Goal: Communication & Community: Answer question/provide support

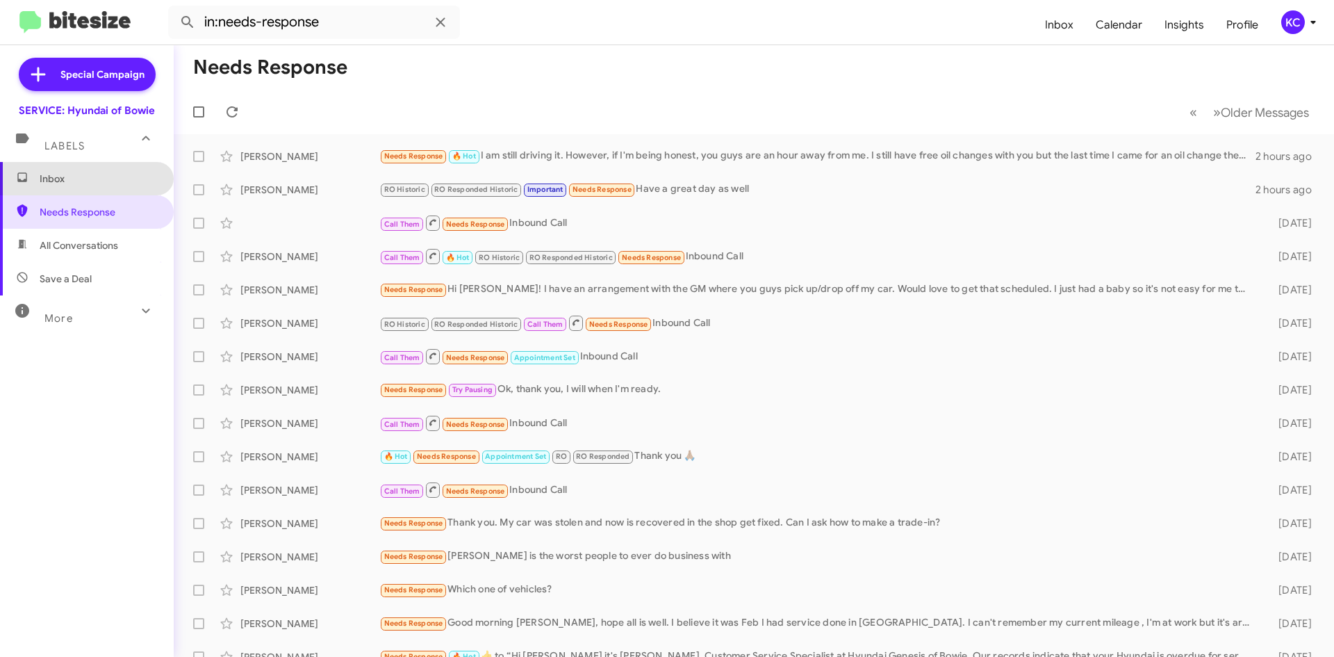
click at [93, 183] on span "Inbox" at bounding box center [99, 179] width 118 height 14
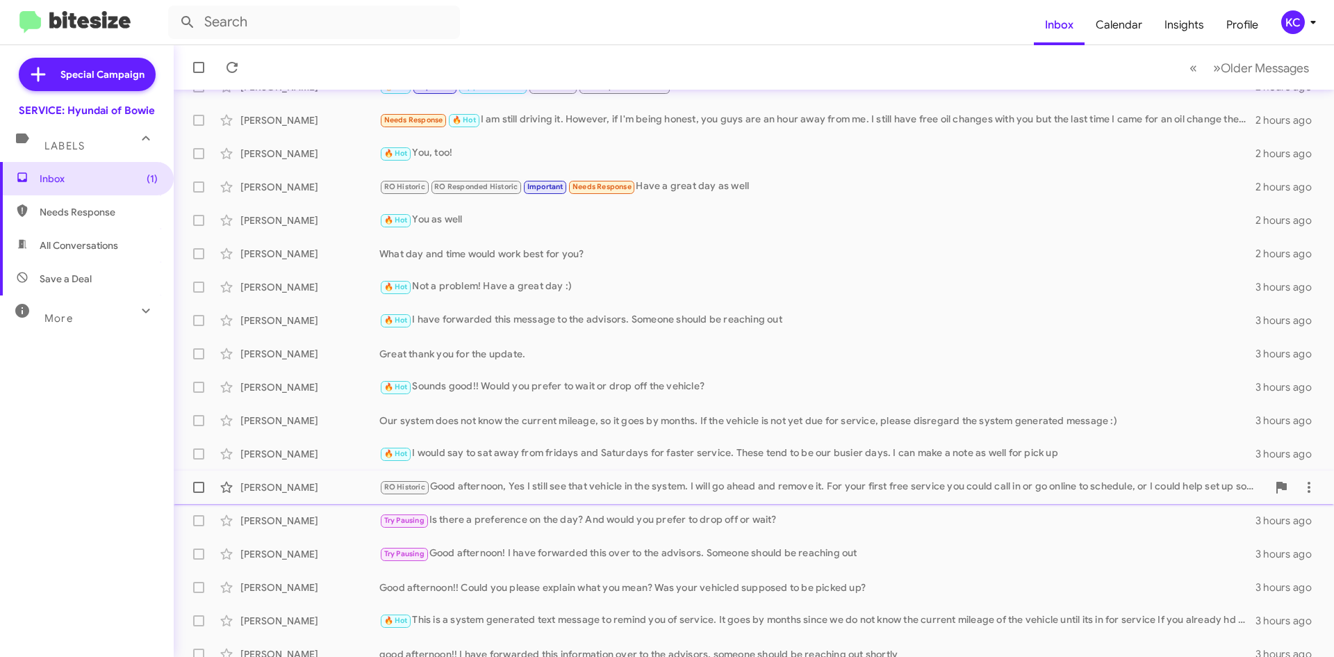
scroll to position [139, 0]
click at [307, 548] on div "[PERSON_NAME]" at bounding box center [309, 551] width 139 height 14
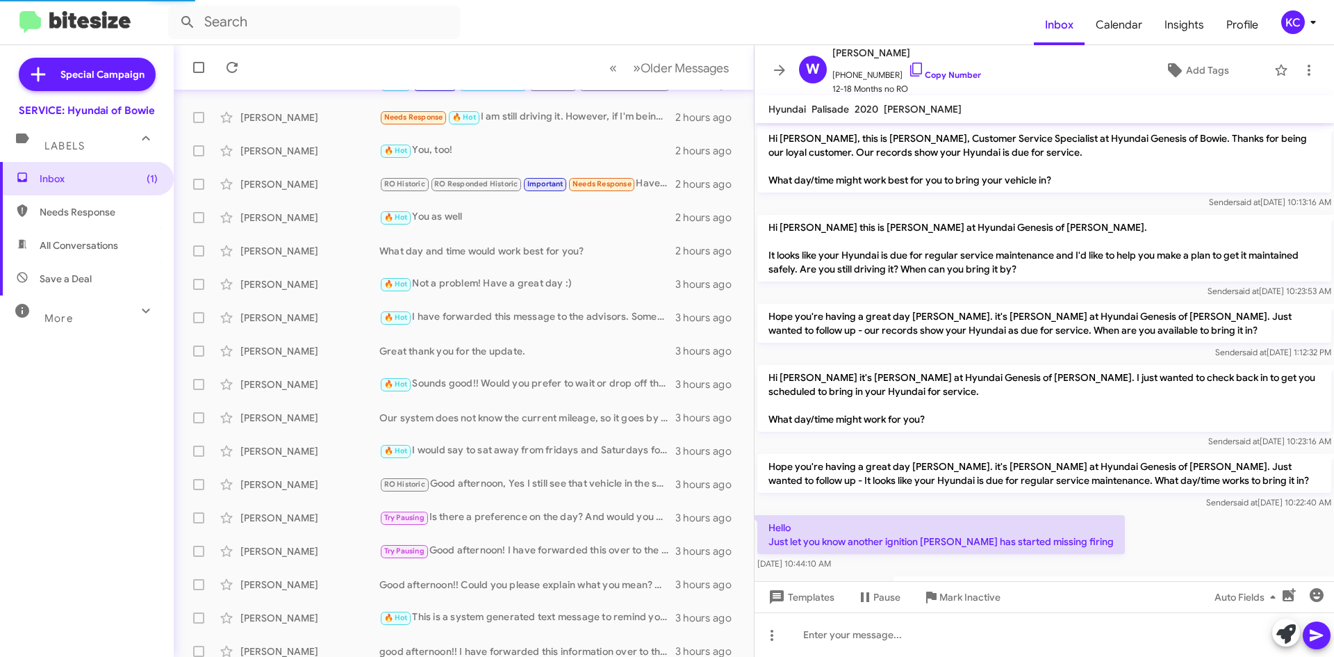
scroll to position [64, 0]
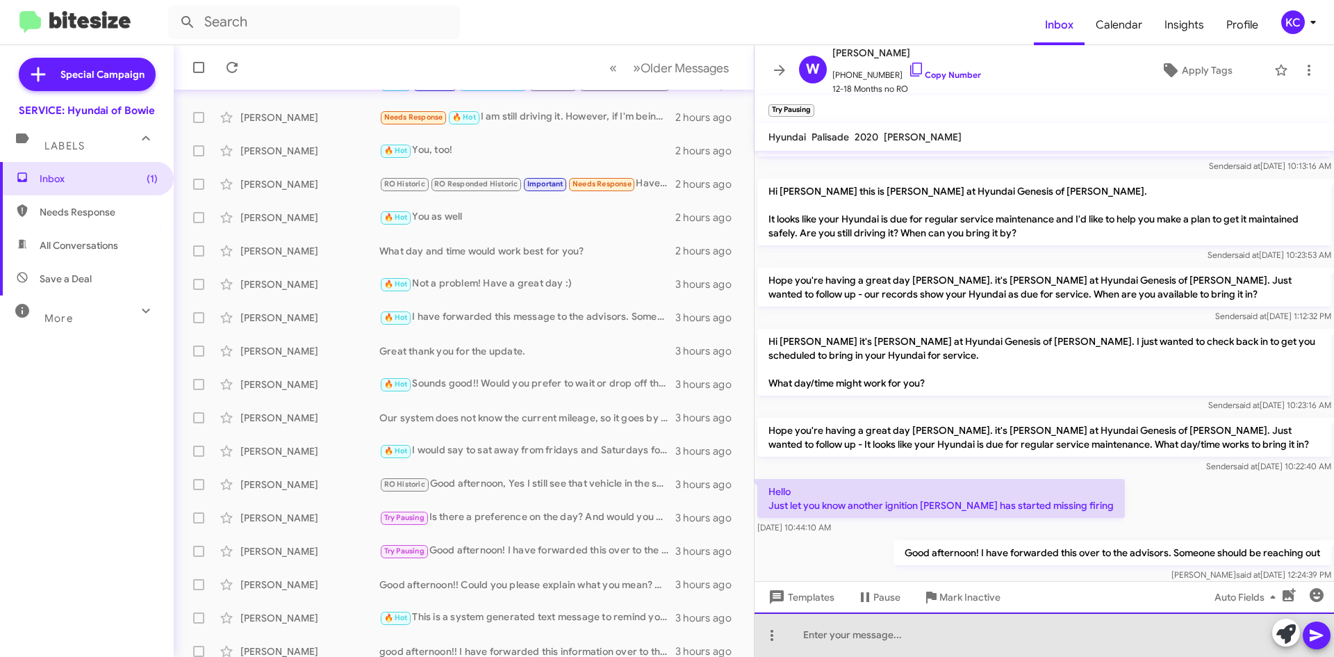
click at [986, 635] on div at bounding box center [1044, 634] width 579 height 44
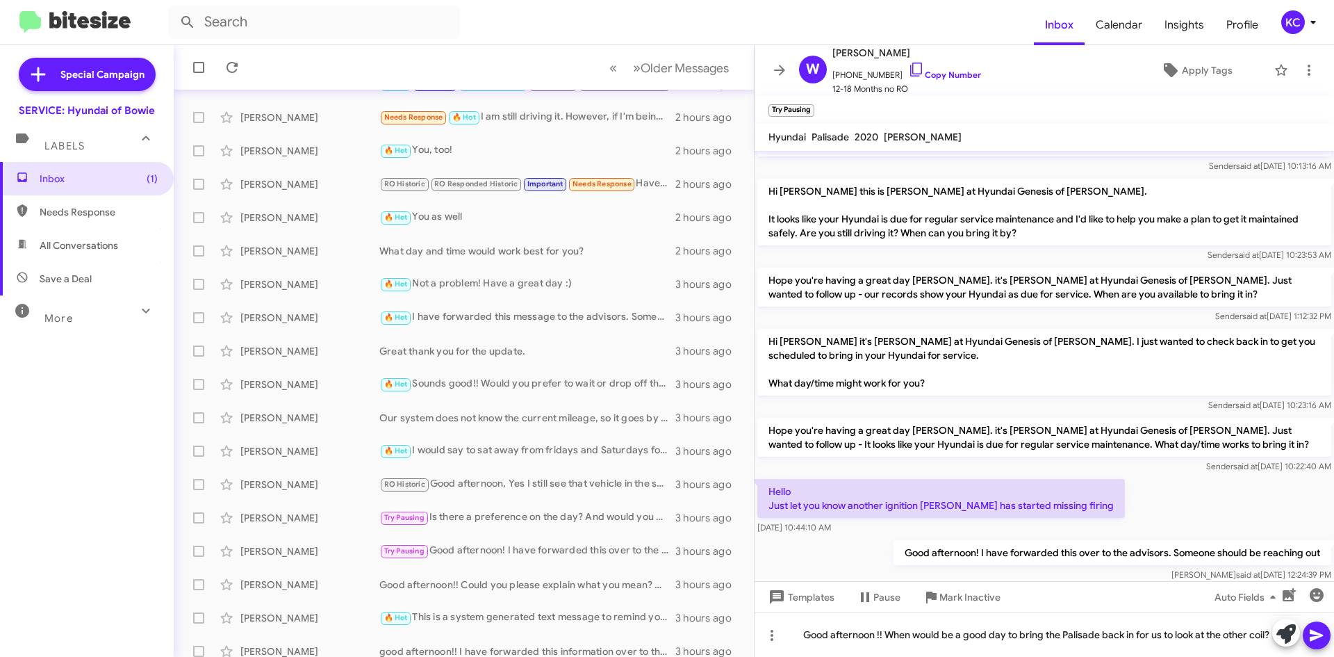
click at [1328, 632] on button at bounding box center [1317, 635] width 28 height 28
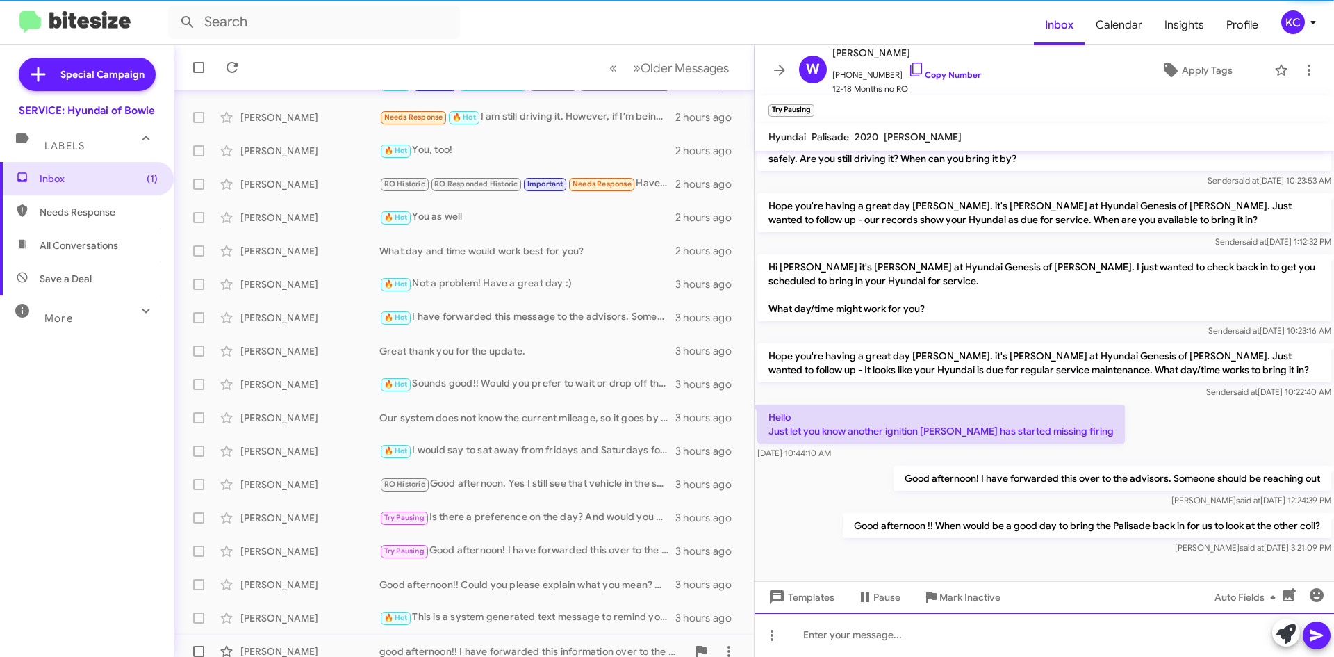
scroll to position [142, 0]
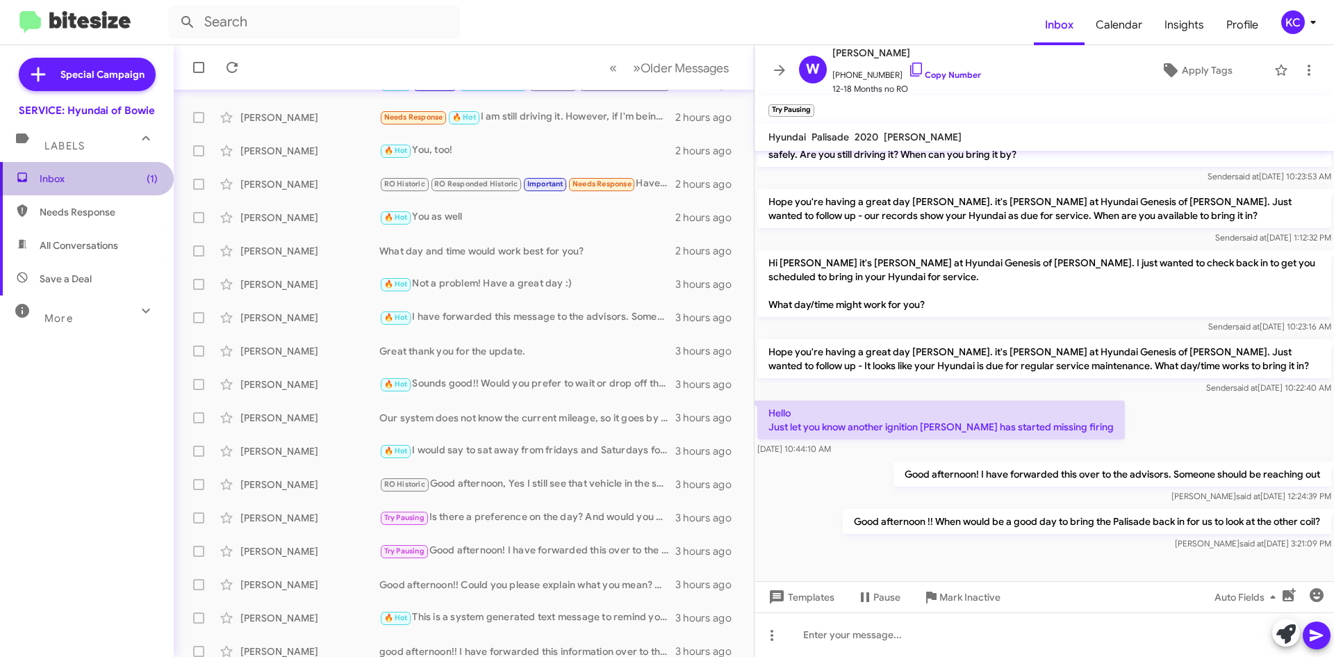
click at [123, 175] on span "Inbox (1)" at bounding box center [99, 179] width 118 height 14
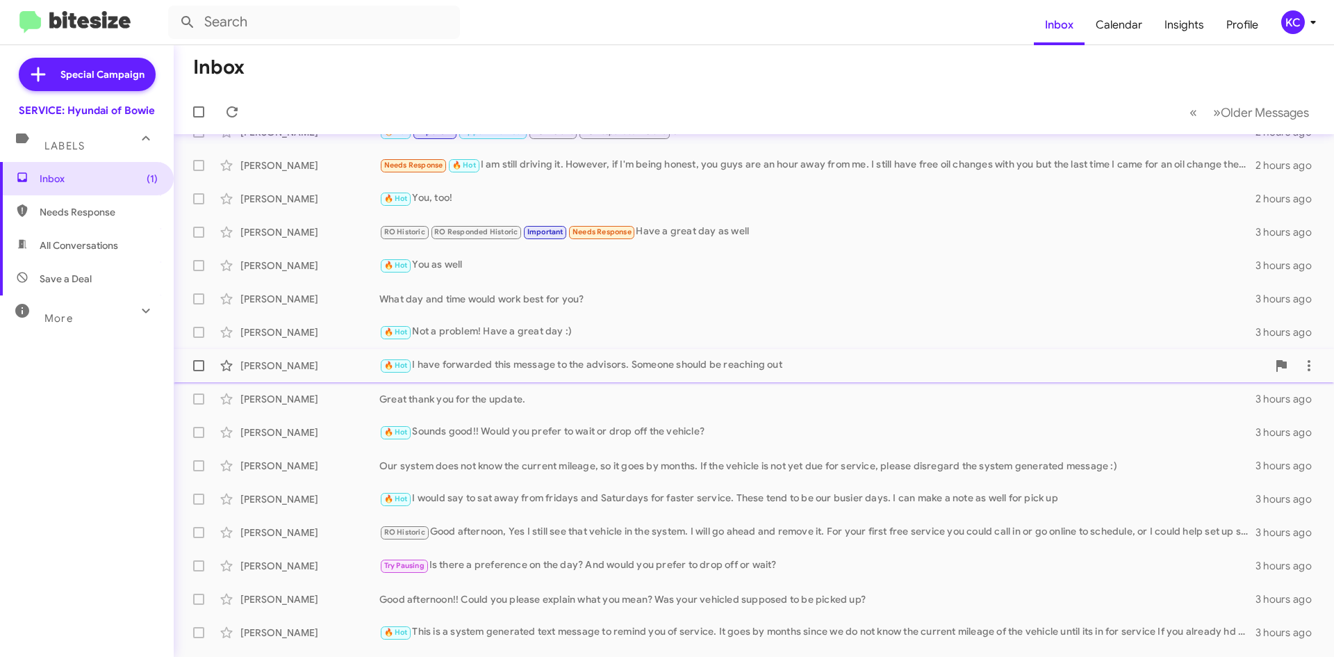
scroll to position [81, 0]
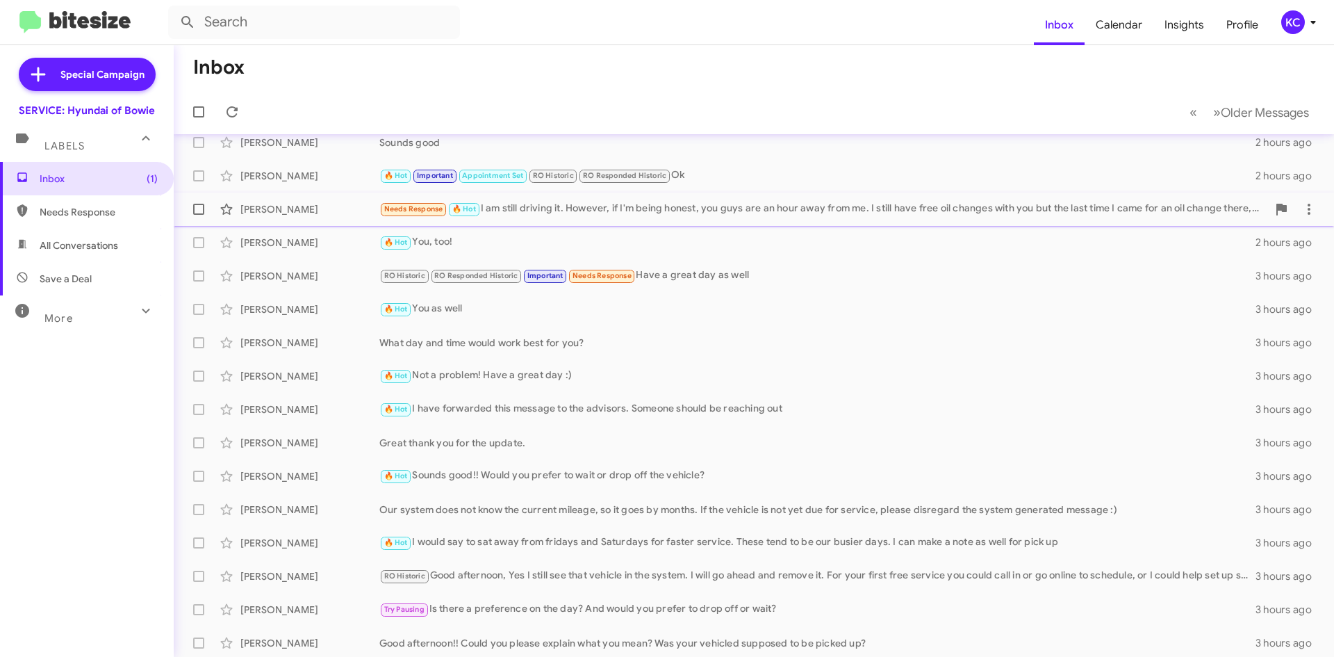
click at [619, 212] on div "Needs Response 🔥 Hot I am still driving it. However, if I'm being honest, you g…" at bounding box center [823, 209] width 888 height 16
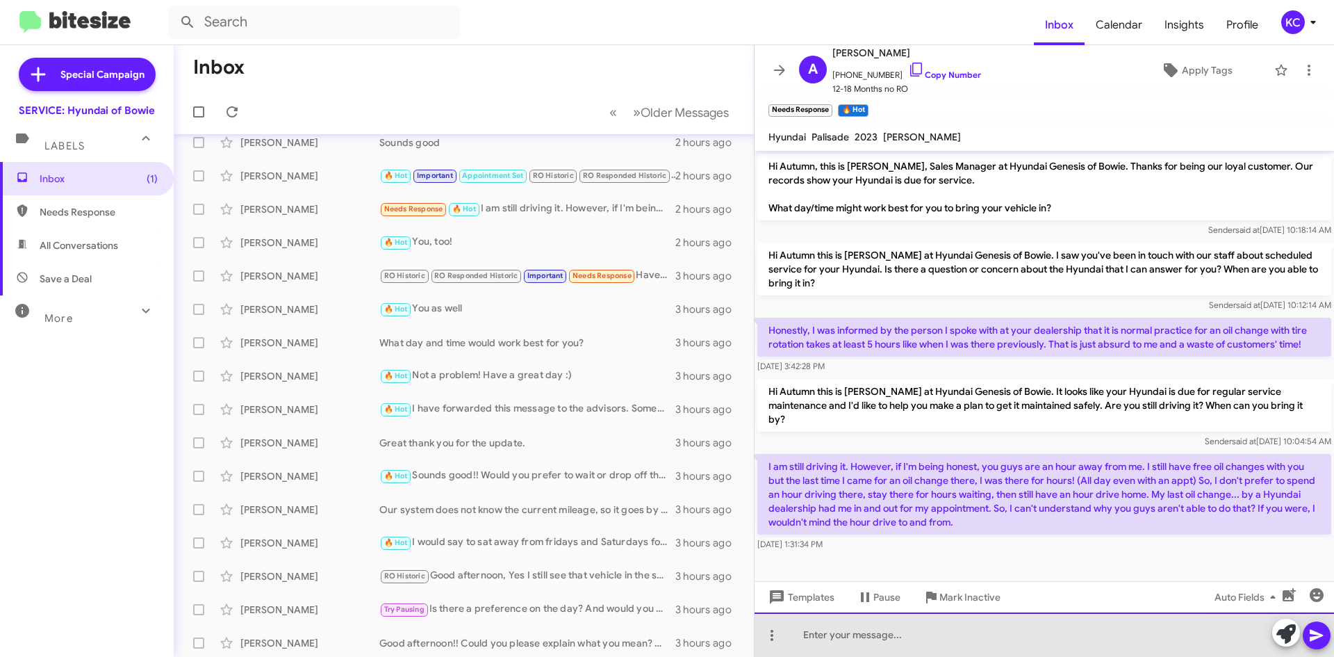
click at [828, 630] on div at bounding box center [1044, 634] width 579 height 44
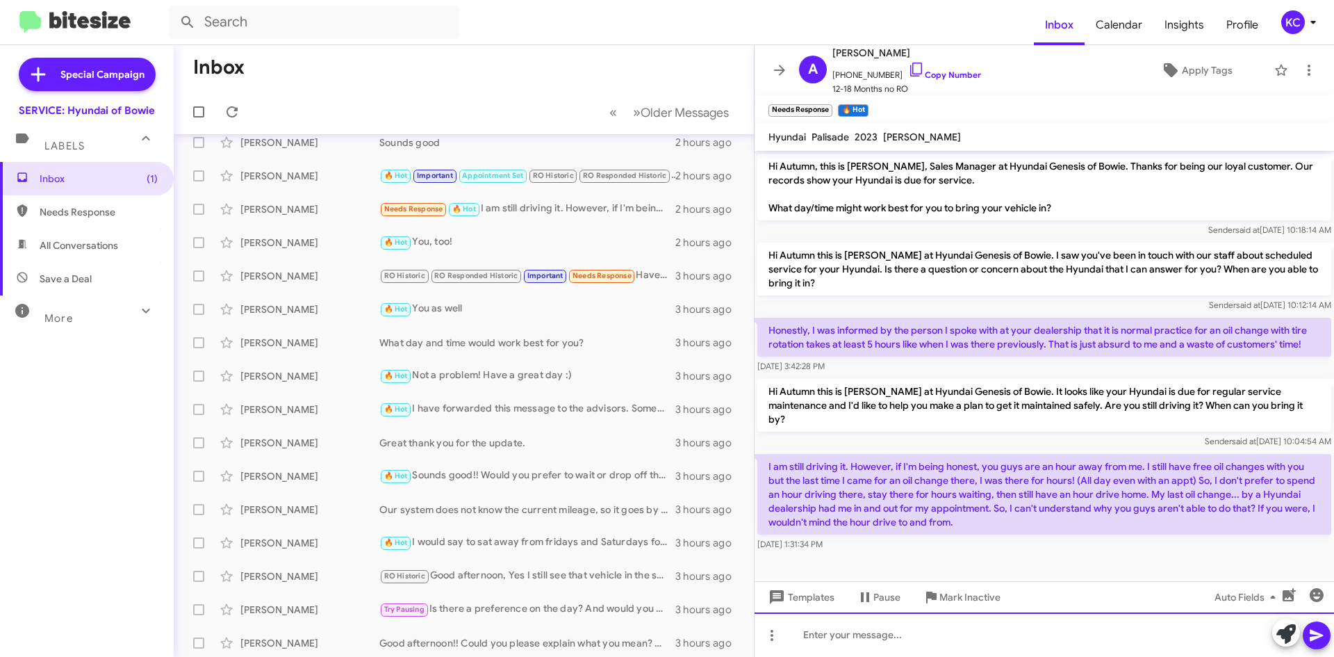
paste div
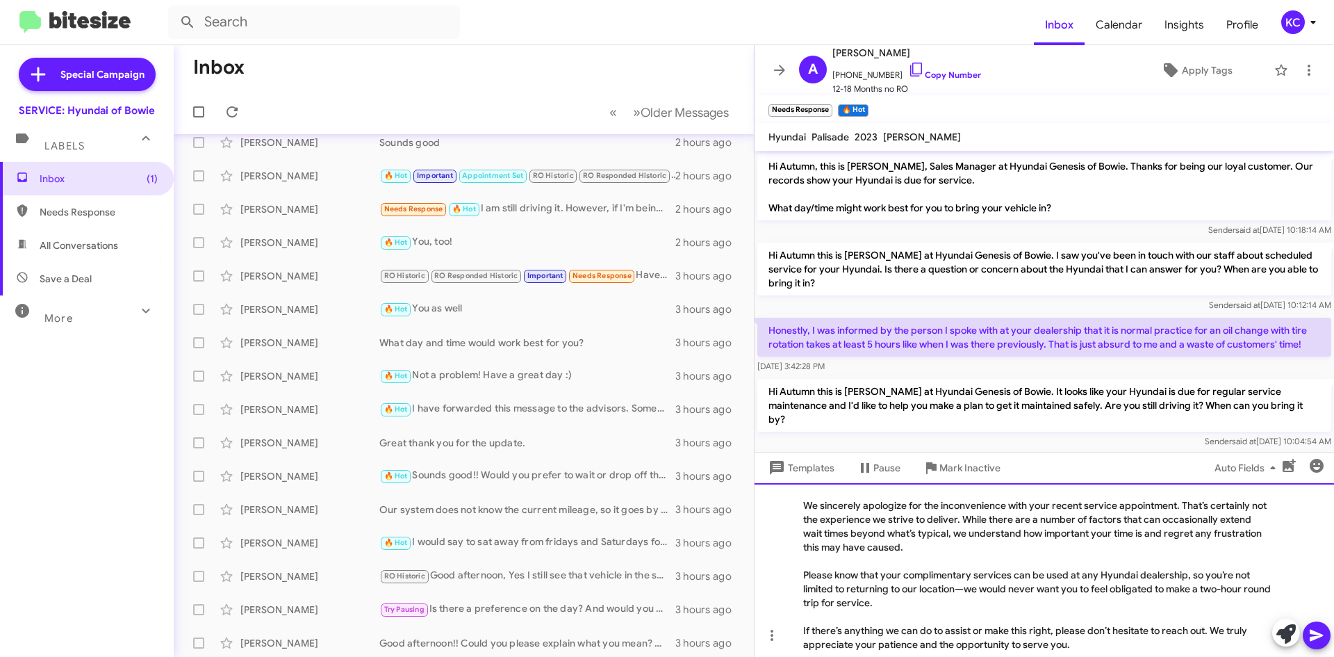
click at [805, 501] on div "We sincerely apologize for the inconvenience with your recent service appointme…" at bounding box center [1044, 570] width 579 height 174
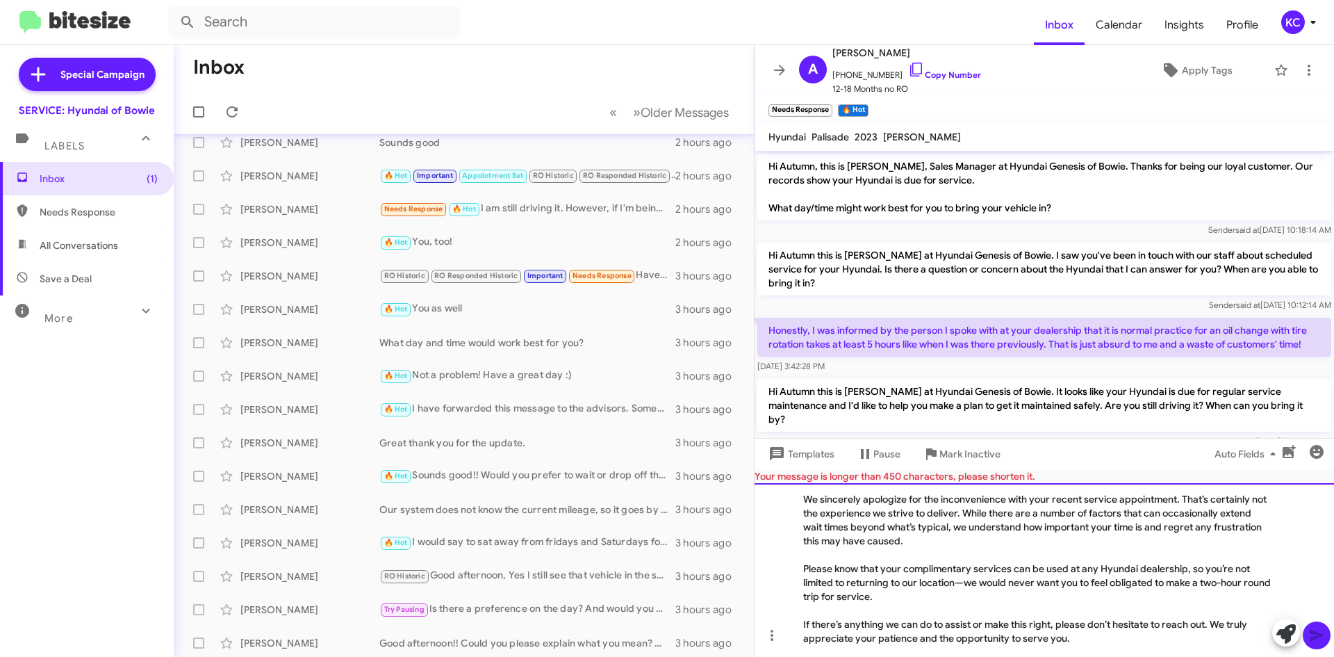
scroll to position [10, 0]
click at [804, 561] on div "Please know that your complimentary services can be used at any Hyundai dealers…" at bounding box center [1037, 579] width 468 height 42
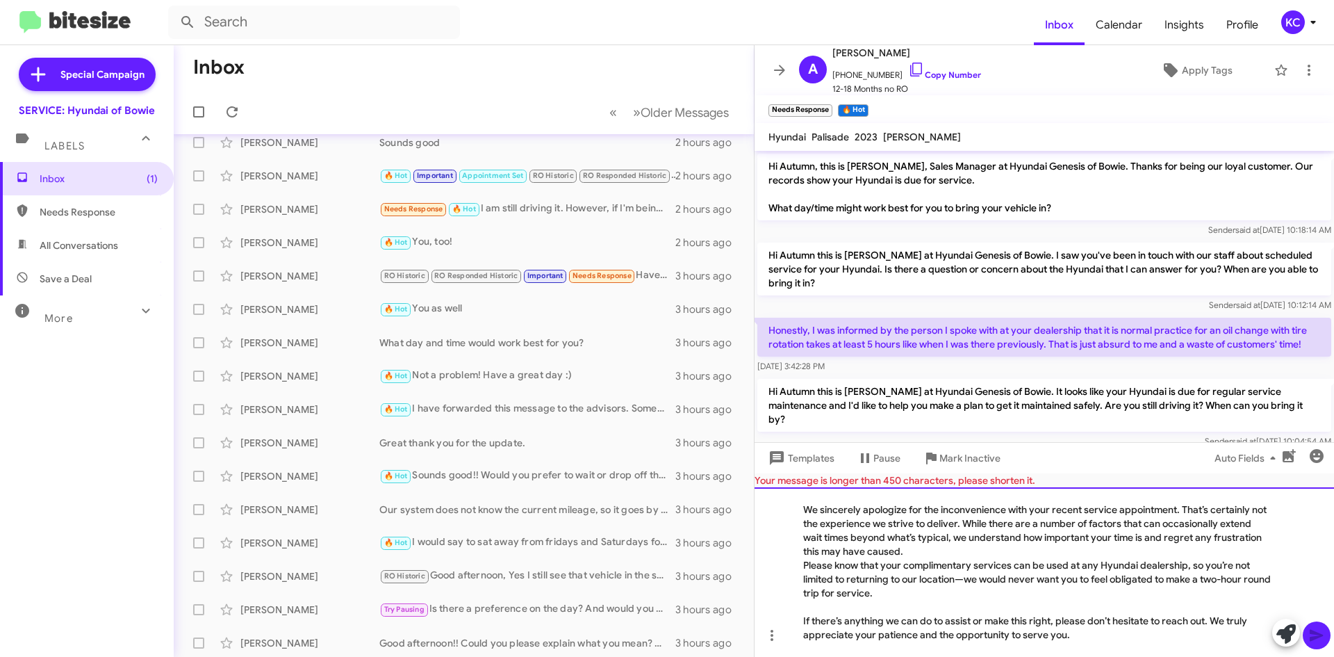
click at [803, 618] on div "We sincerely apologize for the inconvenience with your recent service appointme…" at bounding box center [1044, 572] width 579 height 170
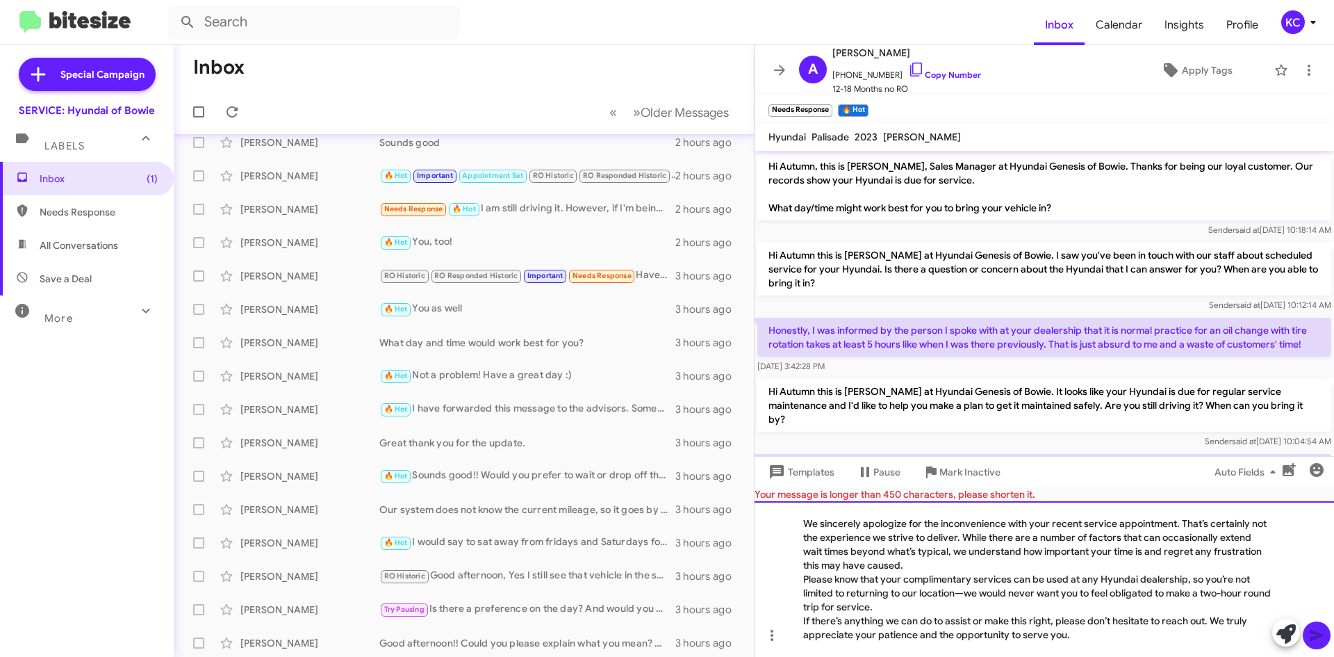
click at [969, 593] on div "Please know that your complimentary services can be used at any Hyundai dealers…" at bounding box center [1037, 593] width 468 height 42
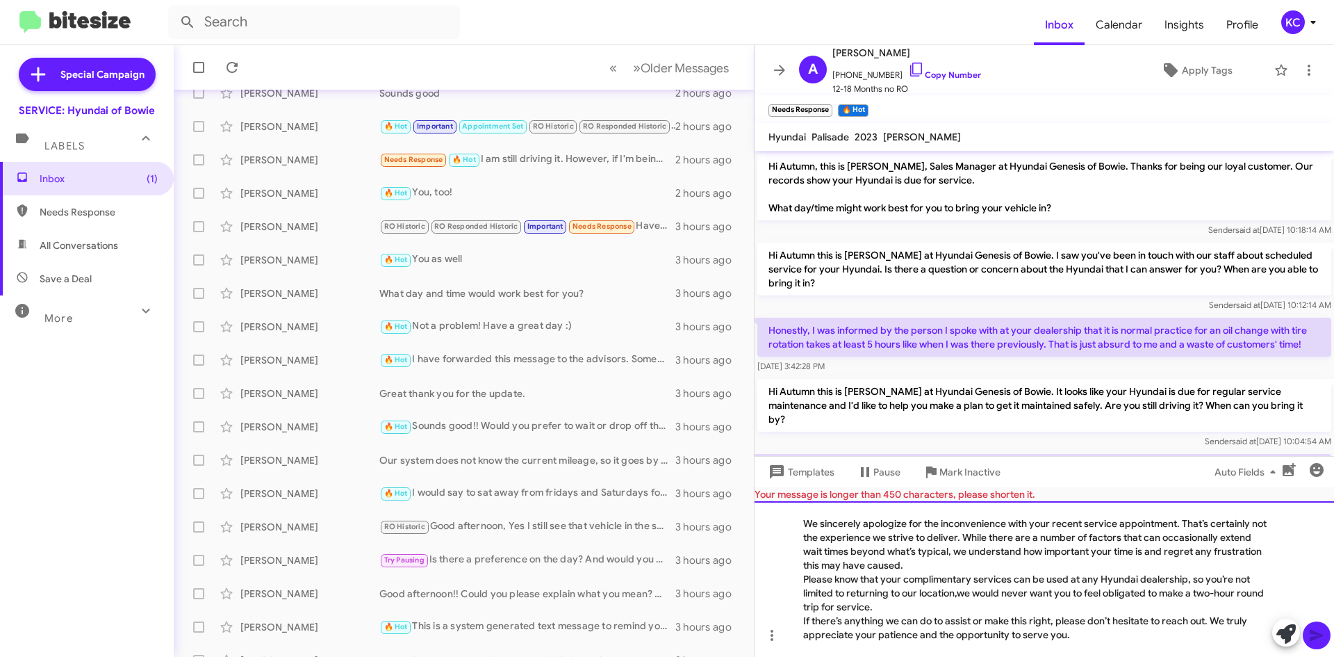
scroll to position [150, 0]
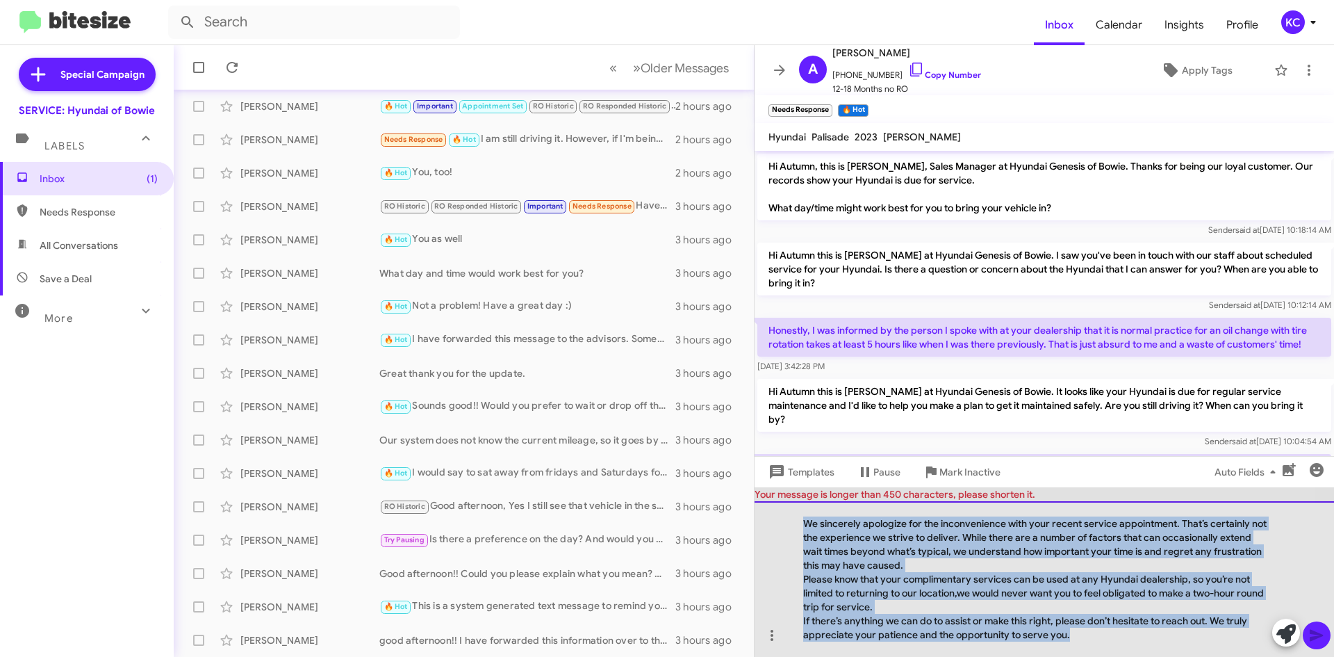
drag, startPoint x: 804, startPoint y: 520, endPoint x: 1111, endPoint y: 632, distance: 327.1
click at [1142, 642] on div "We sincerely apologize for the inconvenience with your recent service appointme…" at bounding box center [1044, 579] width 579 height 156
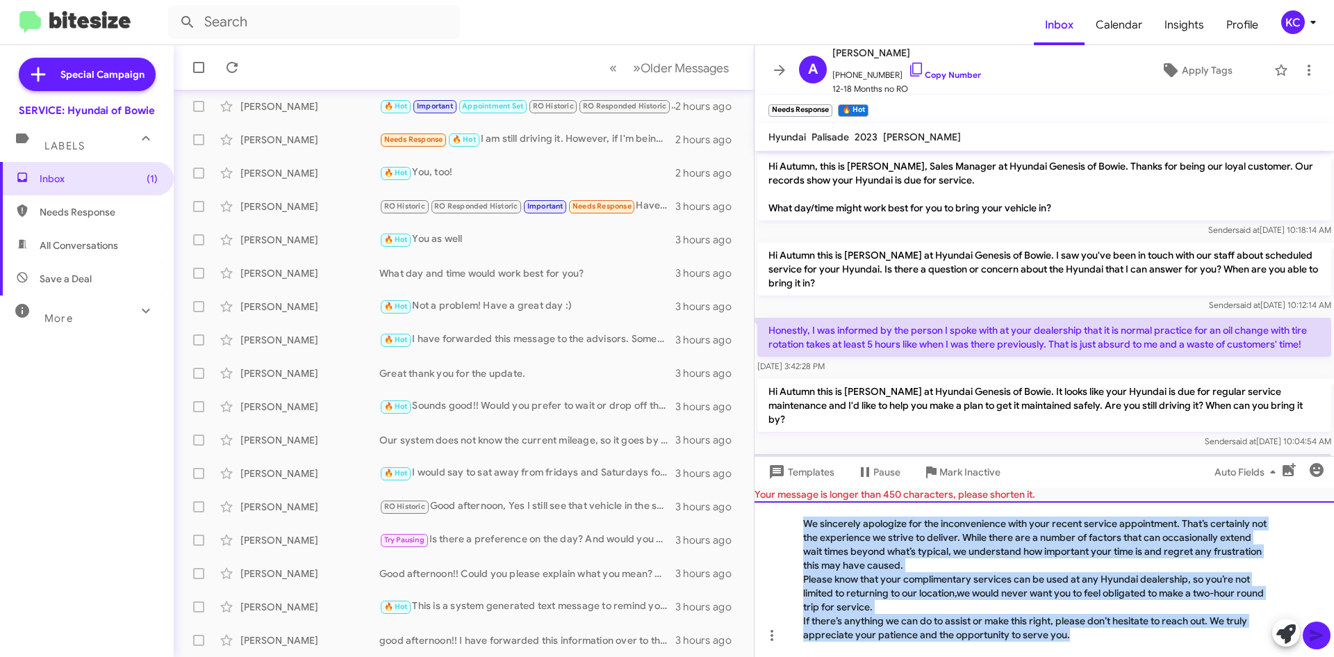
copy div "We sincerely apologize for the inconvenience with your recent service appointme…"
click at [928, 586] on div "Please know that your complimentary services can be used at any Hyundai dealers…" at bounding box center [1037, 593] width 468 height 42
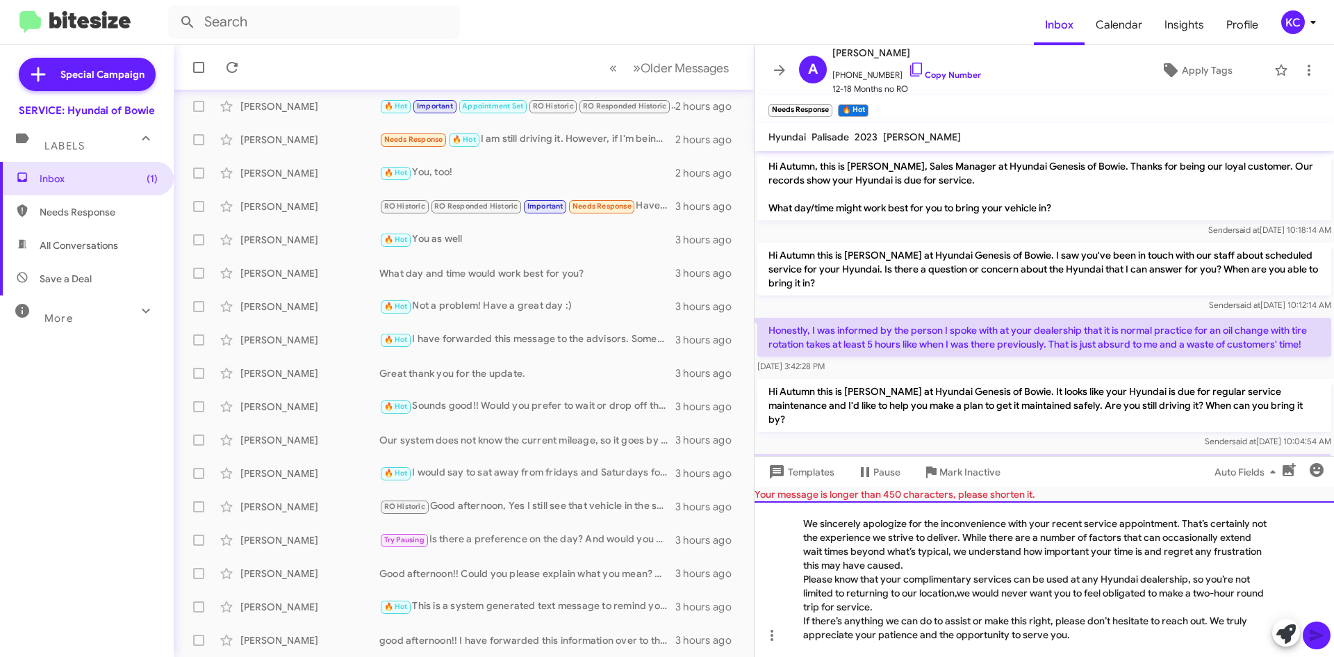
scroll to position [129, 0]
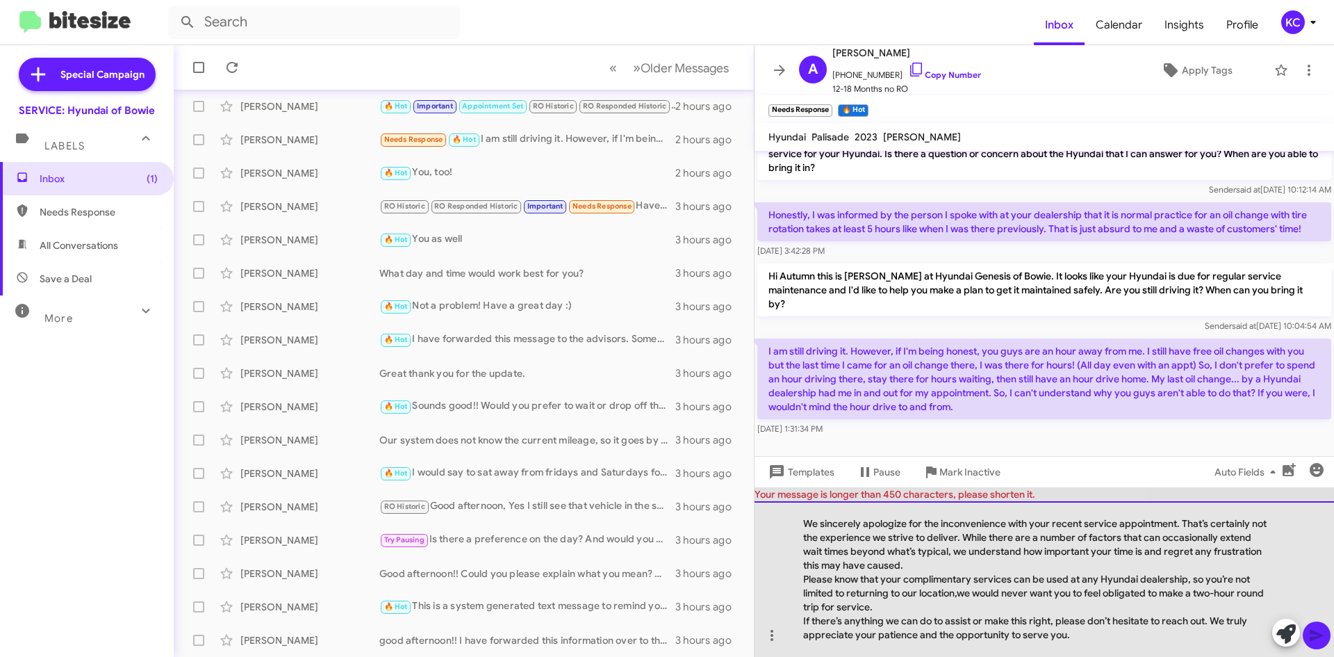
click at [803, 580] on div "Please know that your complimentary services can be used at any Hyundai dealers…" at bounding box center [1037, 593] width 468 height 42
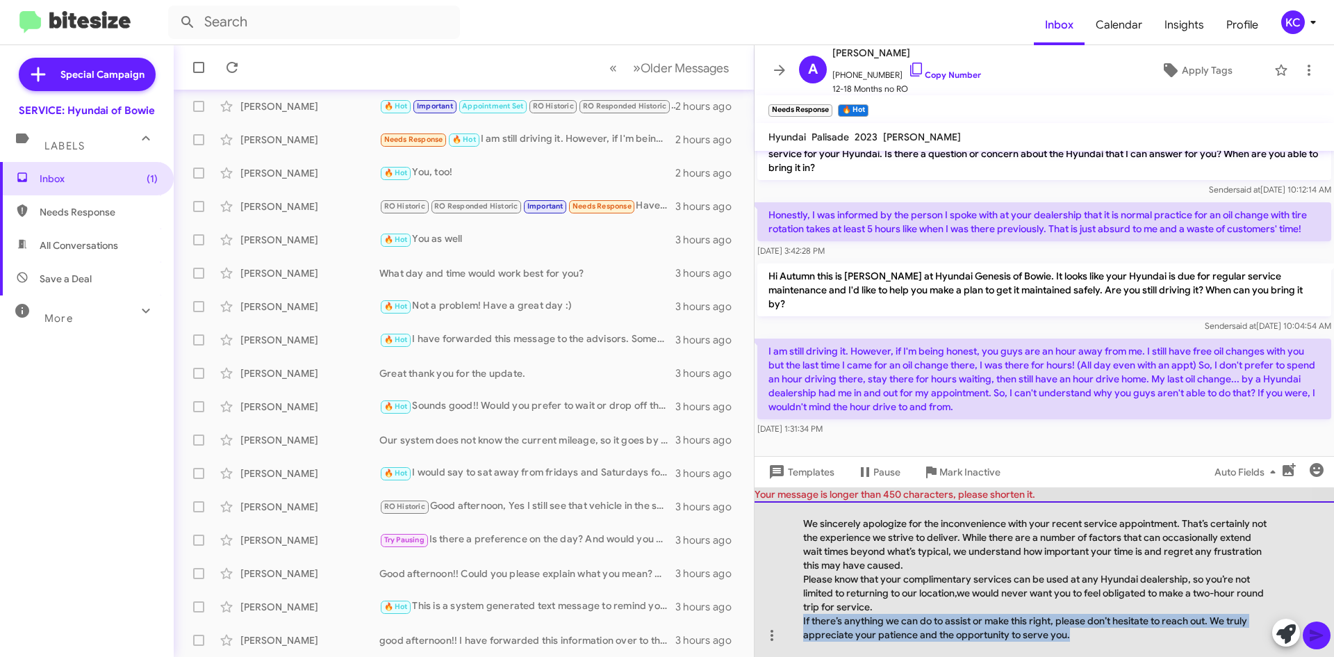
drag, startPoint x: 803, startPoint y: 622, endPoint x: 1083, endPoint y: 650, distance: 281.4
click at [1083, 650] on div "We sincerely apologize for the inconvenience with your recent service appointme…" at bounding box center [1044, 579] width 579 height 156
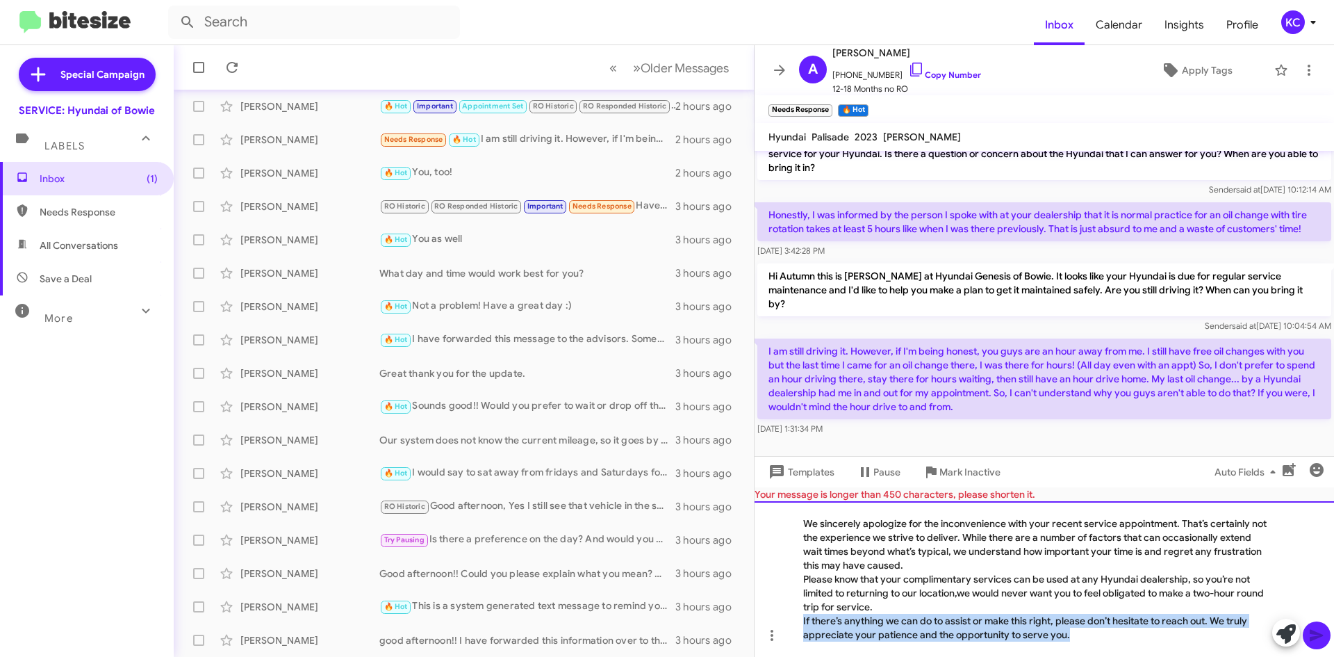
copy div "If there’s anything we can do to assist or make this right, please don’t hesita…"
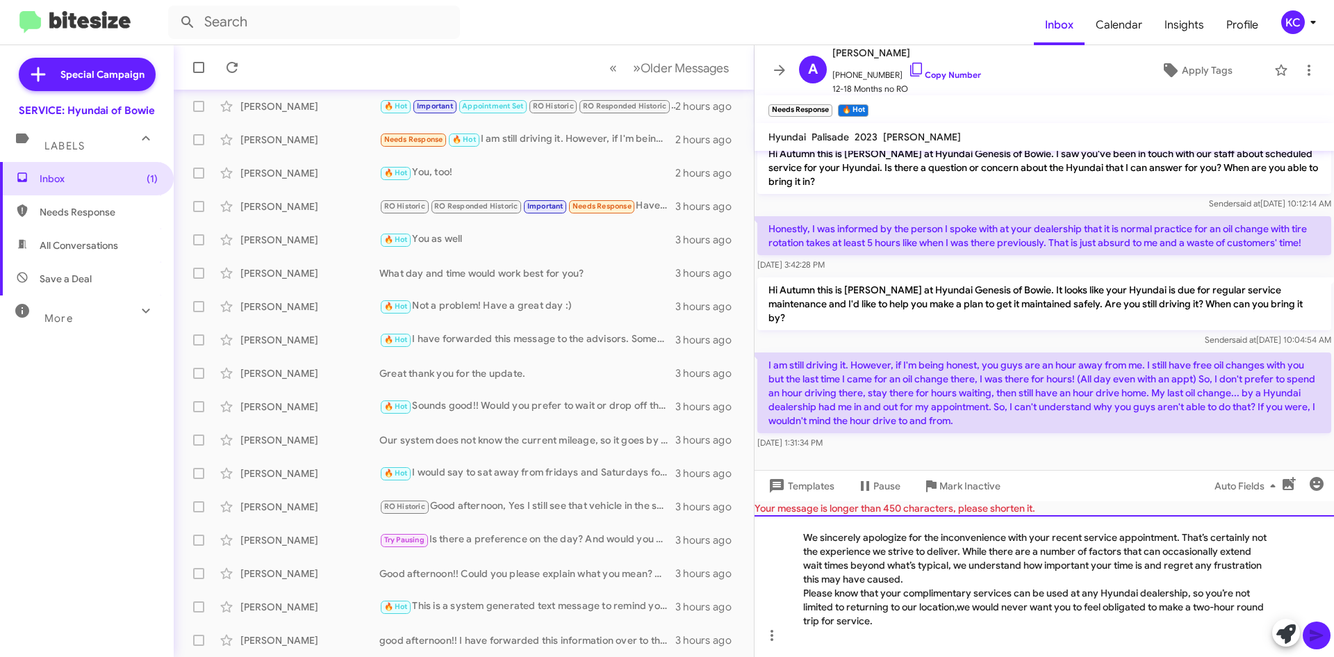
scroll to position [101, 0]
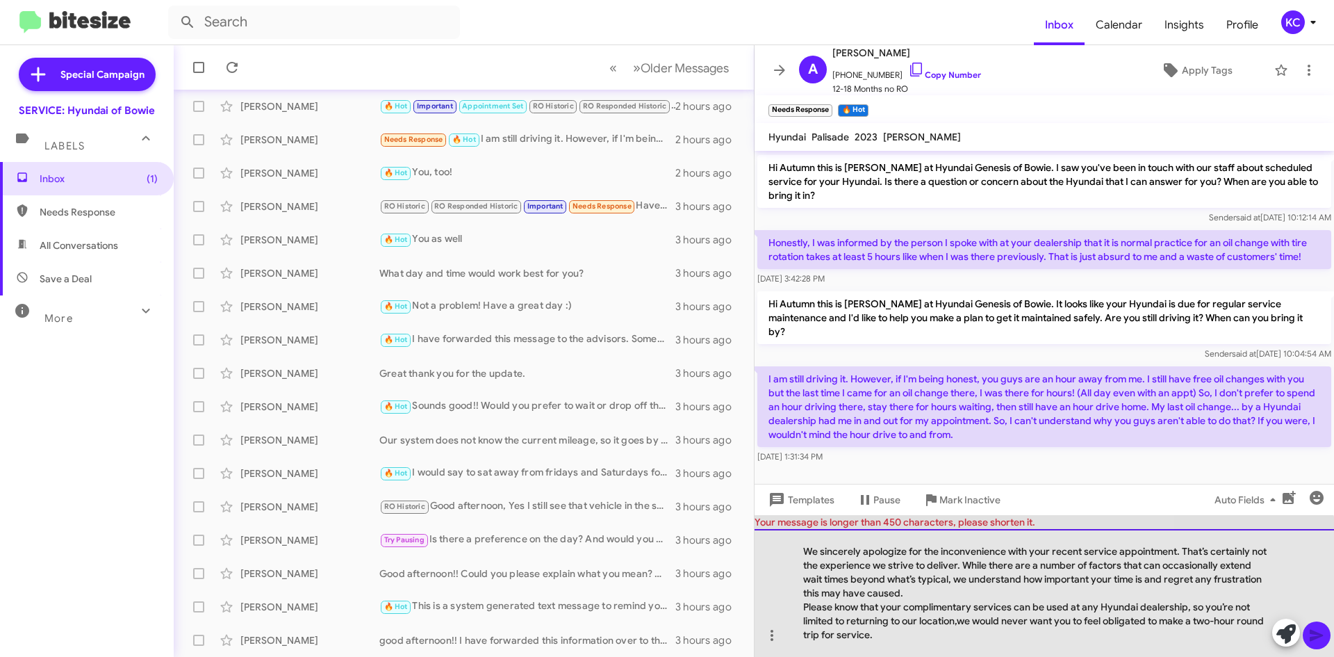
click at [905, 608] on div "Please know that your complimentary services can be used at any Hyundai dealers…" at bounding box center [1037, 621] width 468 height 42
click at [916, 620] on div "Please know that complimentary services can be used at any Hyundai dealership, …" at bounding box center [1037, 621] width 468 height 42
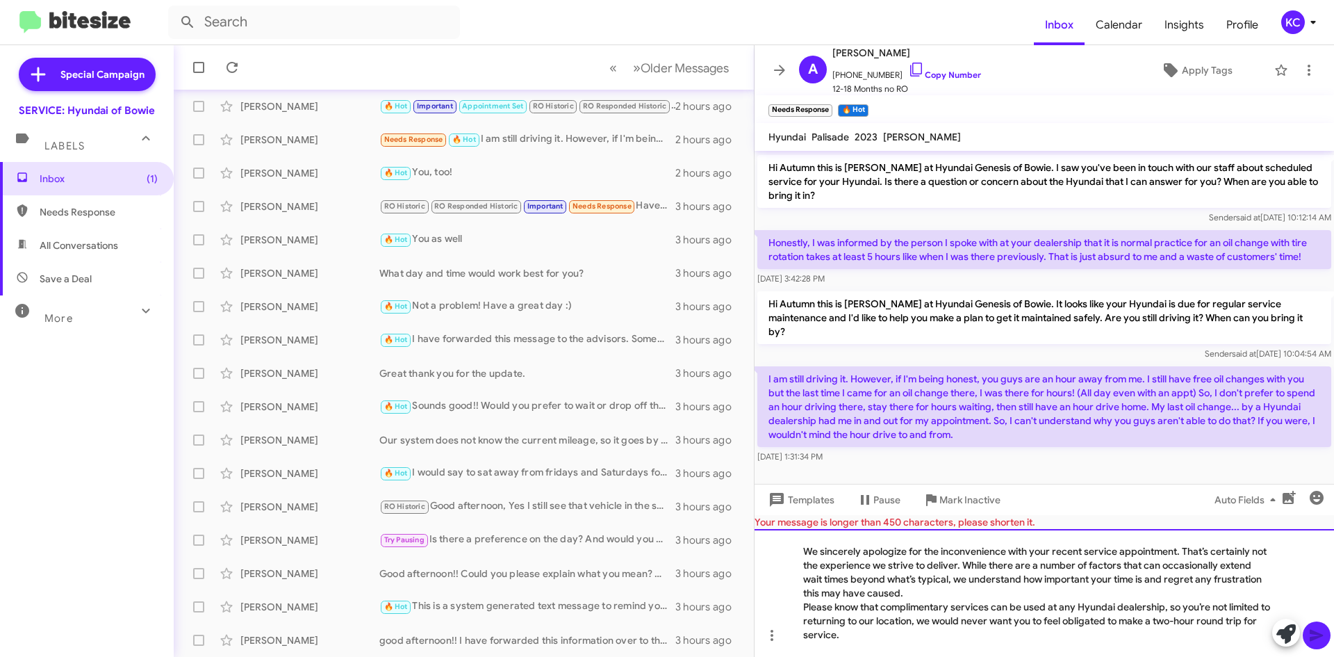
drag, startPoint x: 1177, startPoint y: 618, endPoint x: 1177, endPoint y: 639, distance: 20.8
click at [1176, 618] on div "Please know that complimentary services can be used at any Hyundai dealership, …" at bounding box center [1037, 621] width 468 height 42
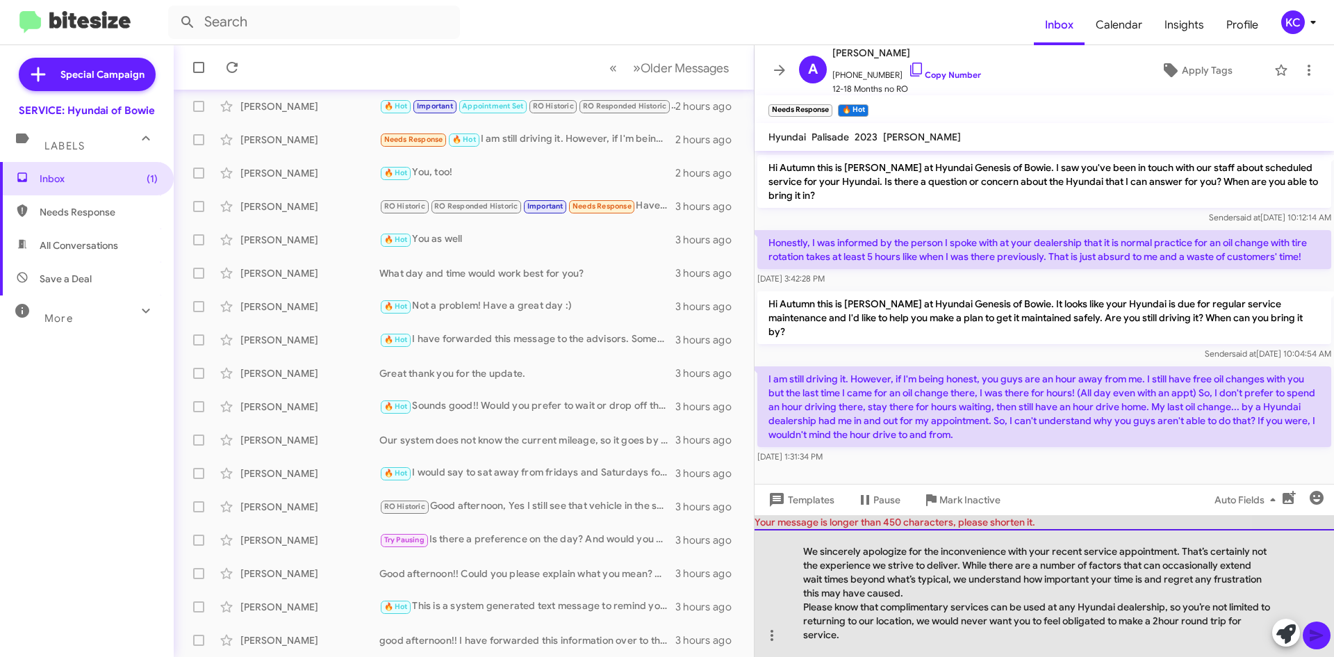
click at [858, 628] on div "Please know that complimentary services can be used at any Hyundai dealership, …" at bounding box center [1037, 621] width 468 height 42
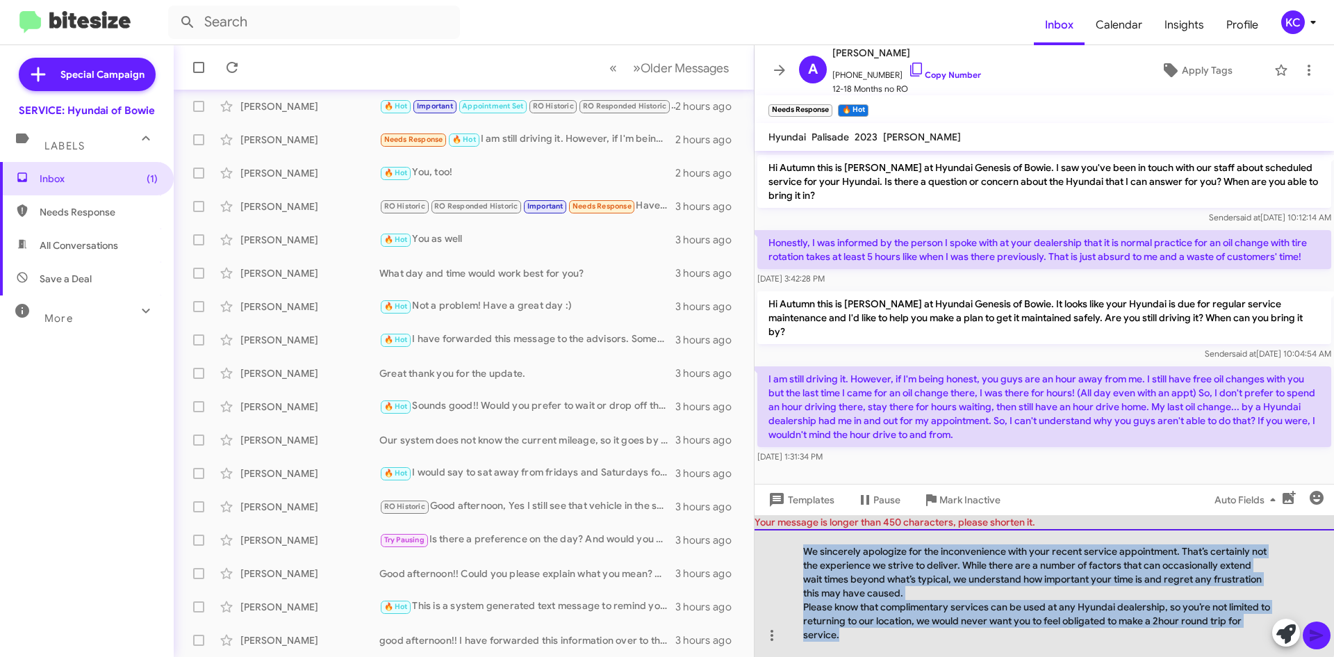
drag, startPoint x: 805, startPoint y: 553, endPoint x: 883, endPoint y: 639, distance: 116.1
click at [883, 639] on div "We sincerely apologize for the inconvenience with your recent service appointme…" at bounding box center [1044, 593] width 579 height 128
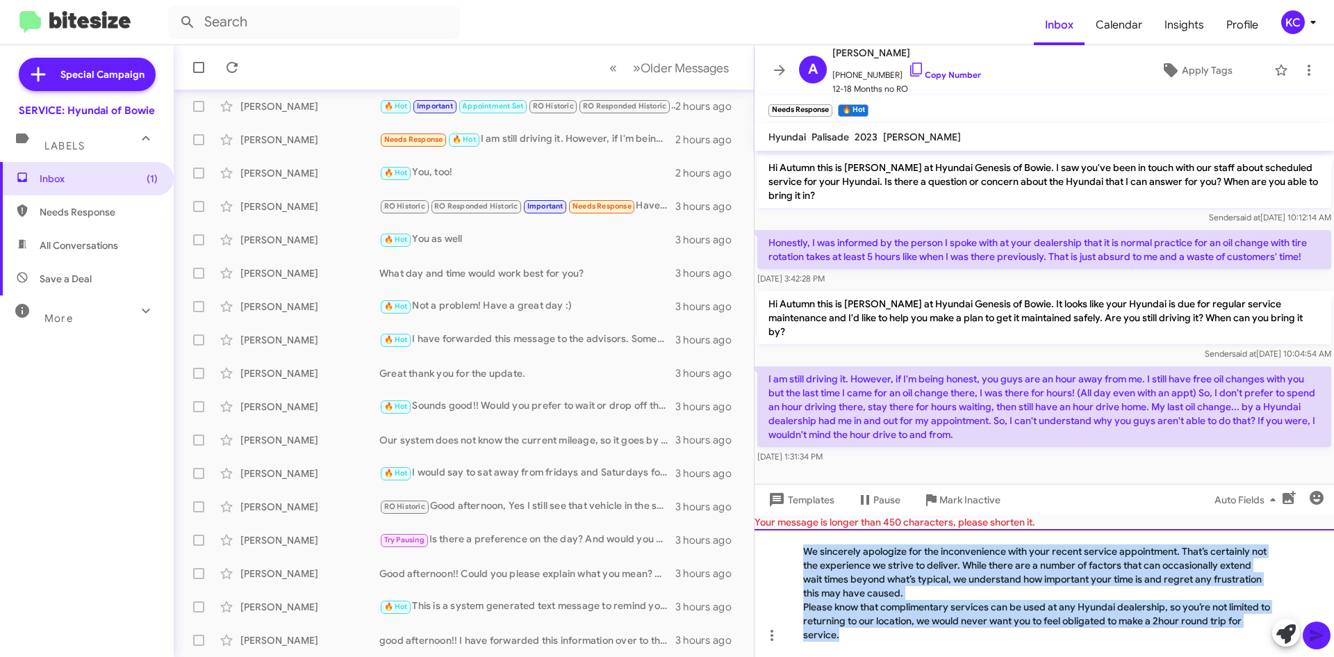
copy div "We sincerely apologize for the inconvenience with your recent service appointme…"
click at [801, 586] on div "We sincerely apologize for the inconvenience with your recent service appointme…" at bounding box center [1044, 593] width 579 height 128
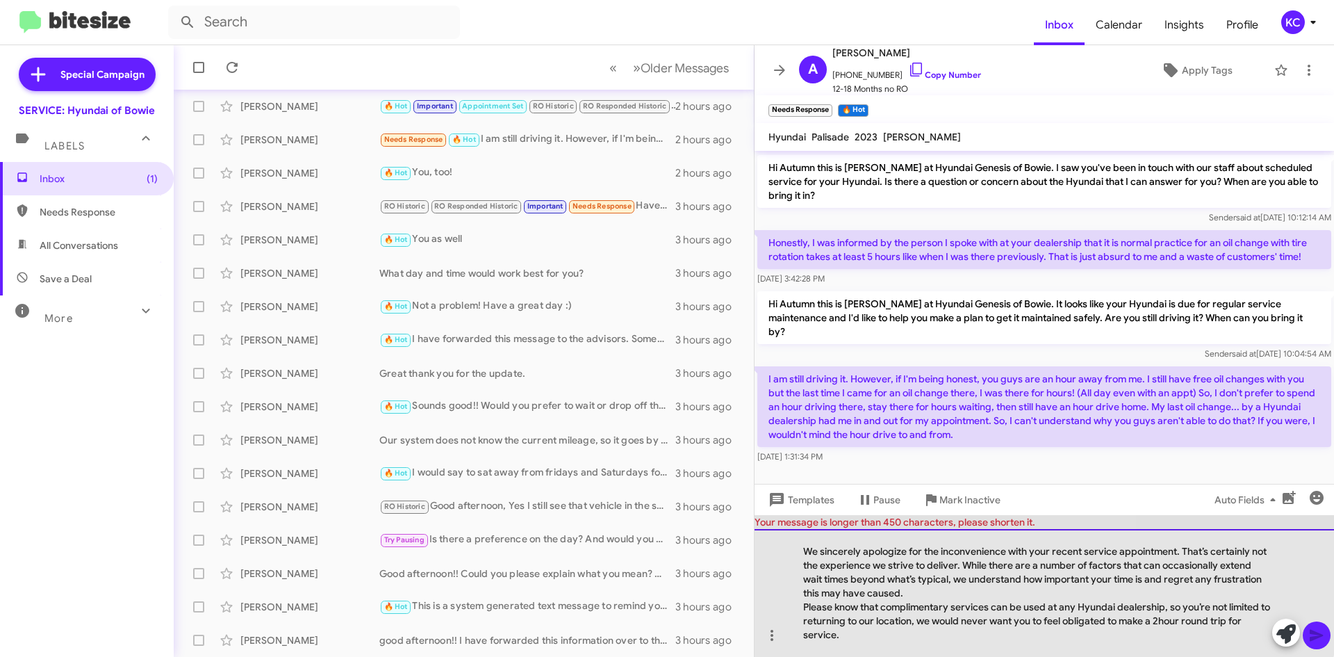
drag, startPoint x: 798, startPoint y: 552, endPoint x: 807, endPoint y: 554, distance: 9.1
click at [807, 554] on div "We sincerely apologize for the inconvenience with your recent service appointme…" at bounding box center [1044, 593] width 579 height 128
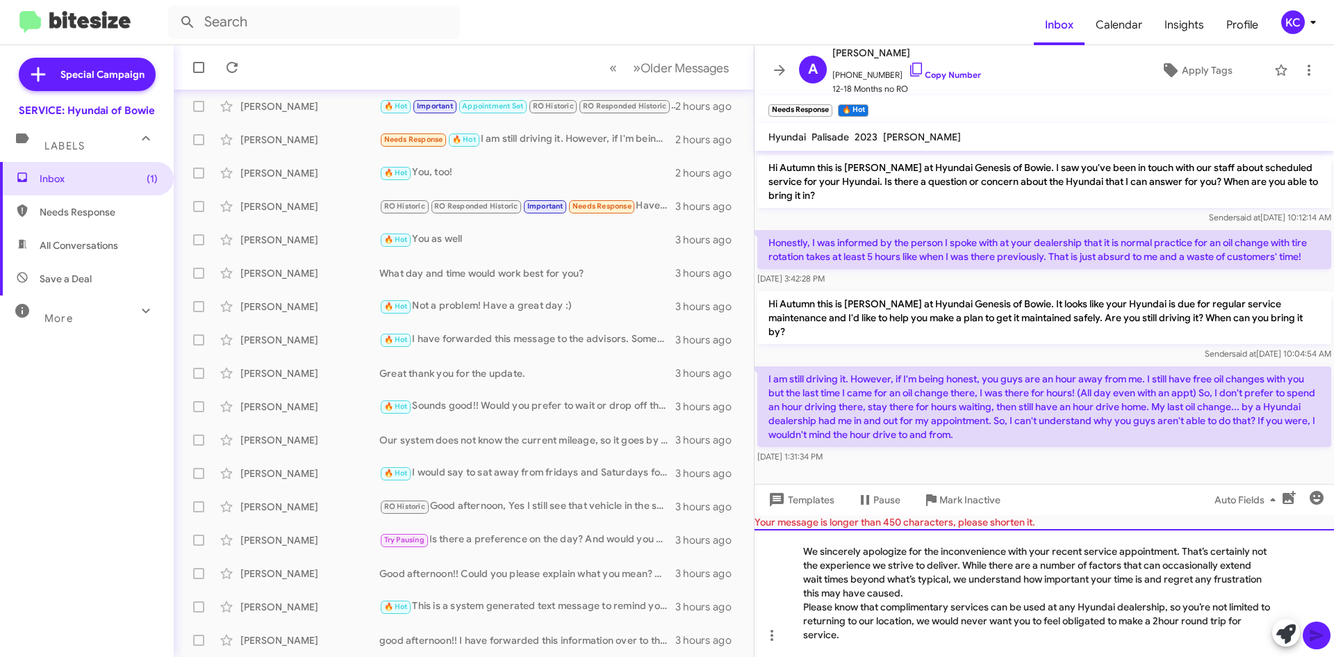
click at [801, 552] on div "We sincerely apologize for the inconvenience with your recent service appointme…" at bounding box center [1044, 593] width 579 height 128
click at [848, 638] on div "Please know that complimentary services can be used at any Hyundai dealership, …" at bounding box center [1037, 621] width 468 height 42
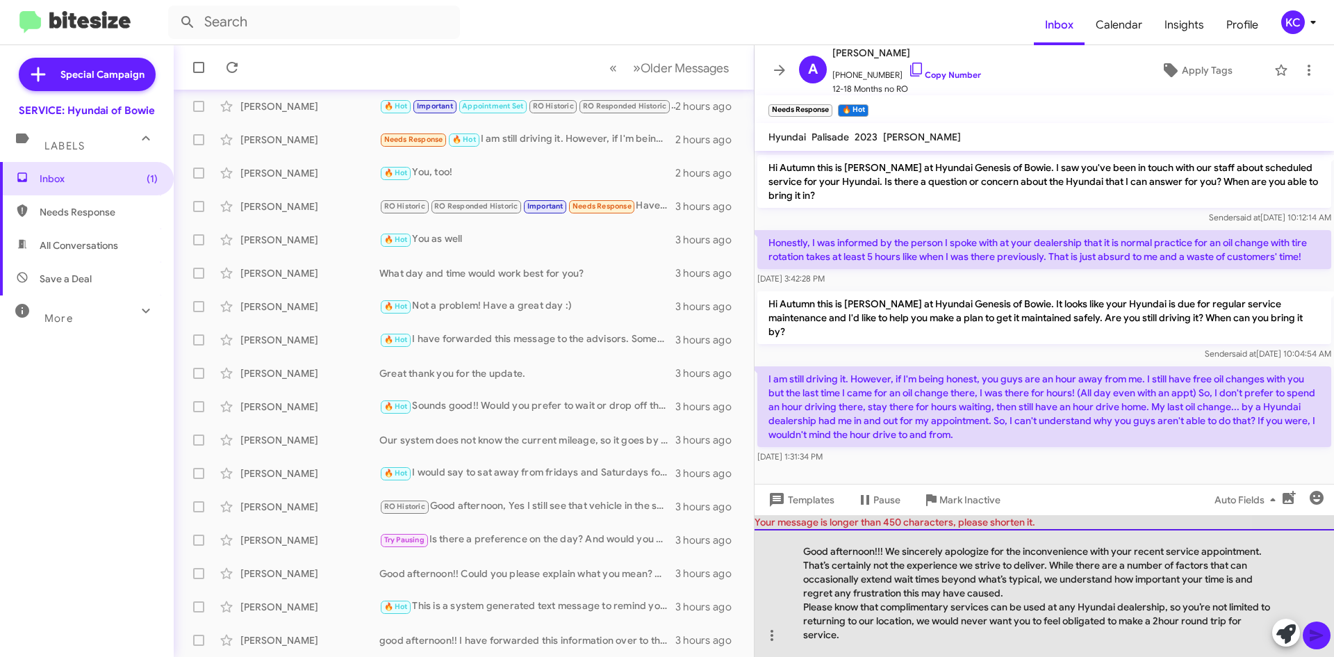
drag, startPoint x: 819, startPoint y: 641, endPoint x: 949, endPoint y: 636, distance: 130.7
click at [949, 636] on div "Please know that complimentary services can be used at any Hyundai dealership, …" at bounding box center [1037, 621] width 468 height 42
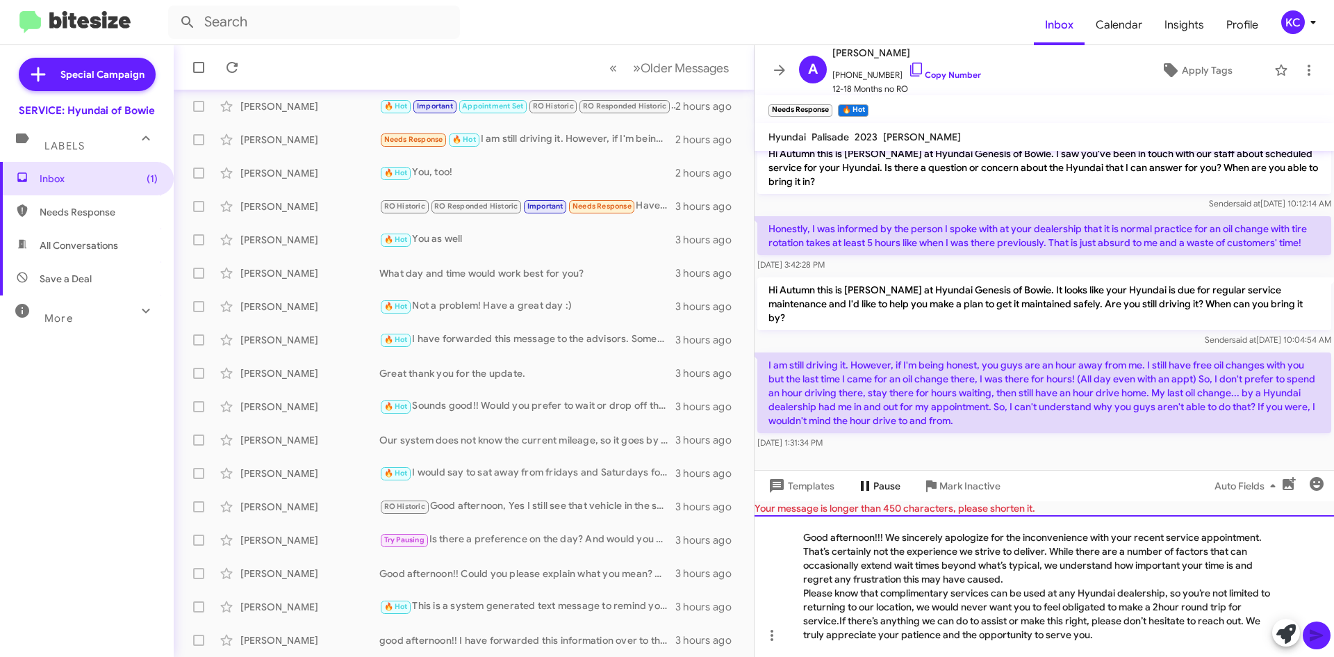
scroll to position [115, 0]
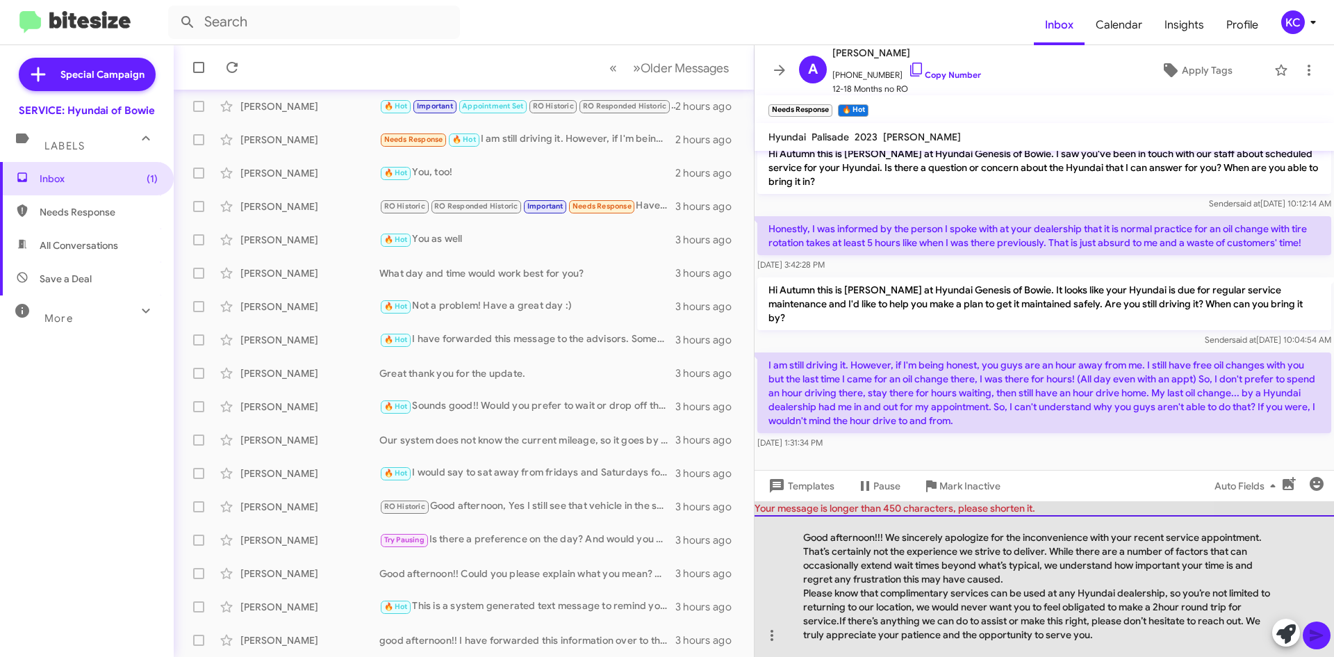
click at [839, 618] on div "Please know that complimentary services can be used at any Hyundai dealership, …" at bounding box center [1037, 614] width 468 height 56
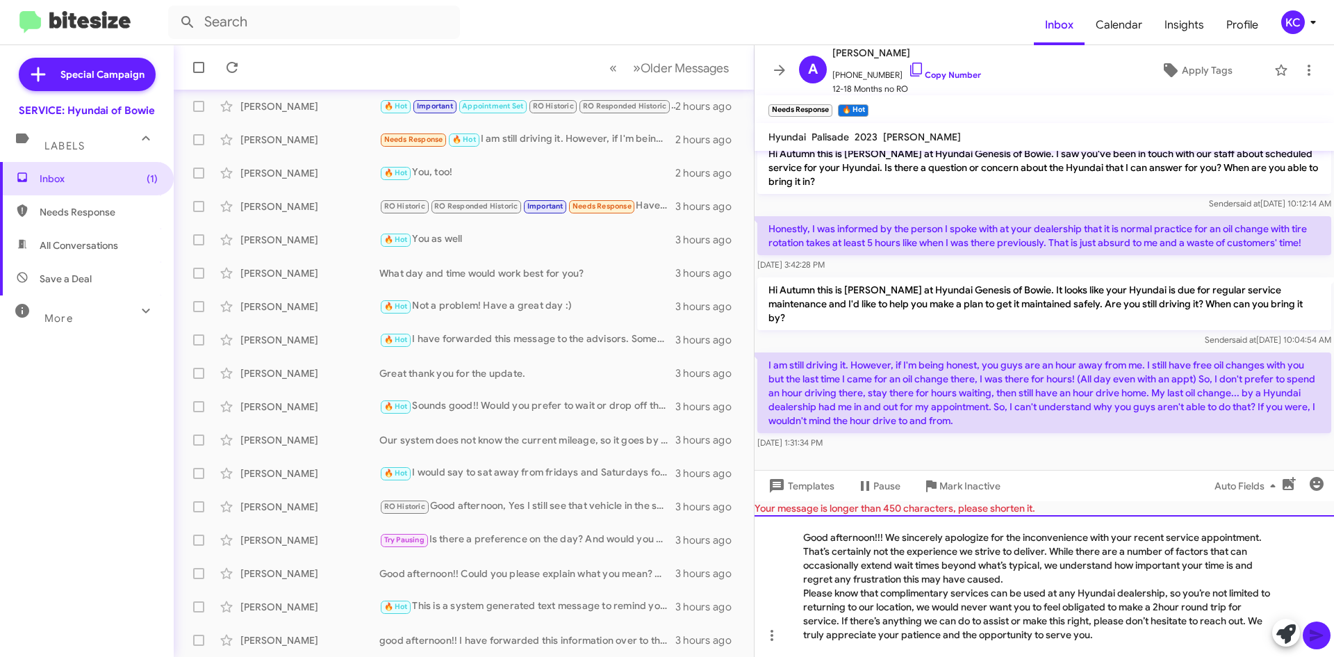
click at [803, 595] on div "Please know that complimentary services can be used at any Hyundai dealership, …" at bounding box center [1037, 614] width 468 height 56
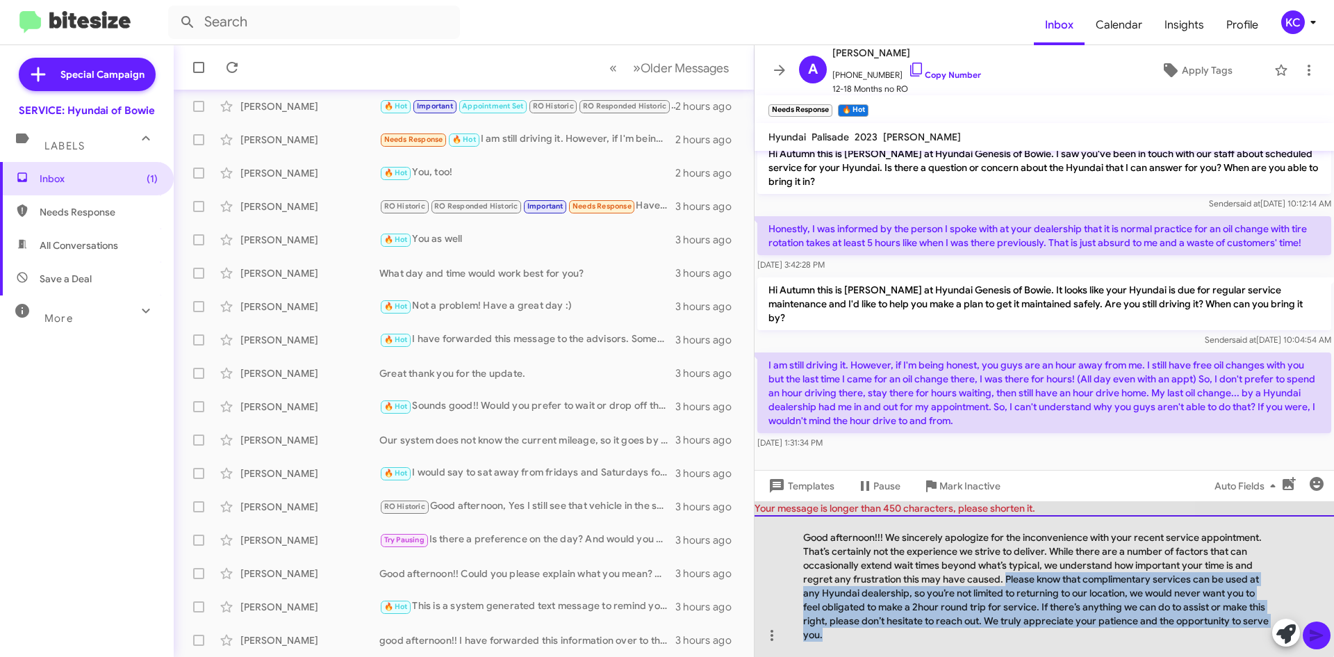
drag, startPoint x: 1004, startPoint y: 577, endPoint x: 1102, endPoint y: 657, distance: 126.4
click at [1102, 656] on html "Inbox Calendar Insights Profile KC Special Campaign SERVICE: Hyundai of Bowie L…" at bounding box center [667, 328] width 1334 height 657
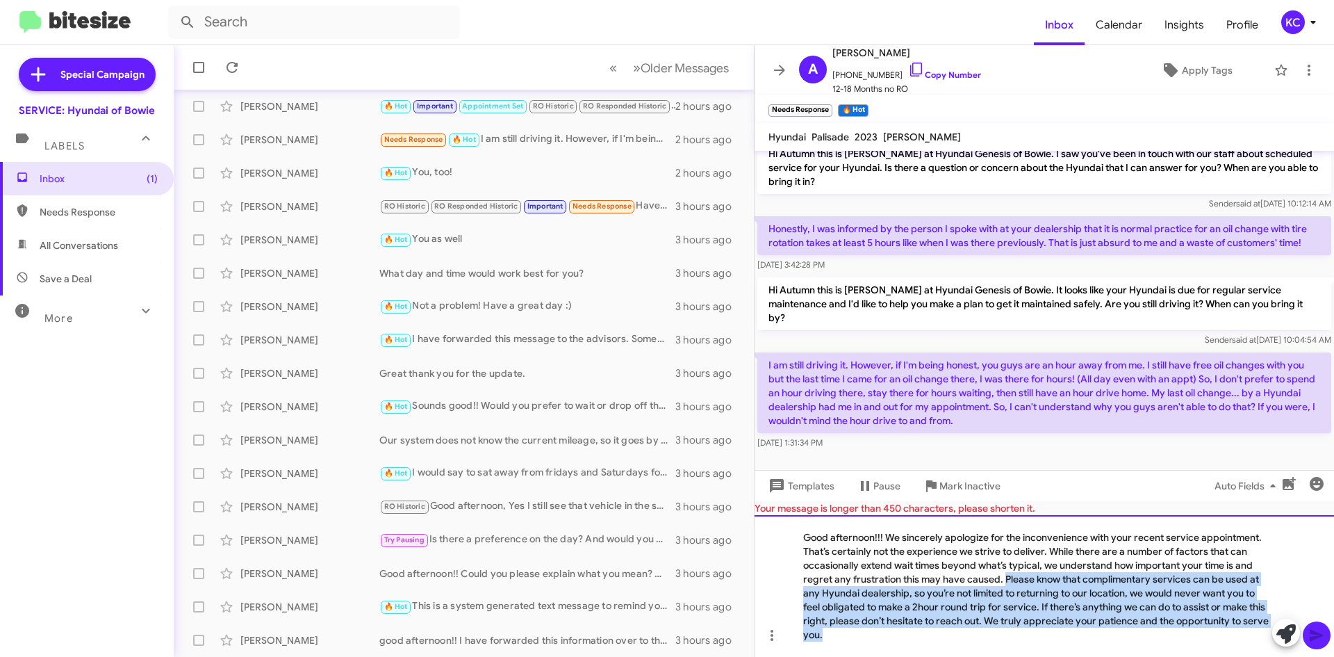
copy div "Please know that complimentary services can be used at any Hyundai dealership, …"
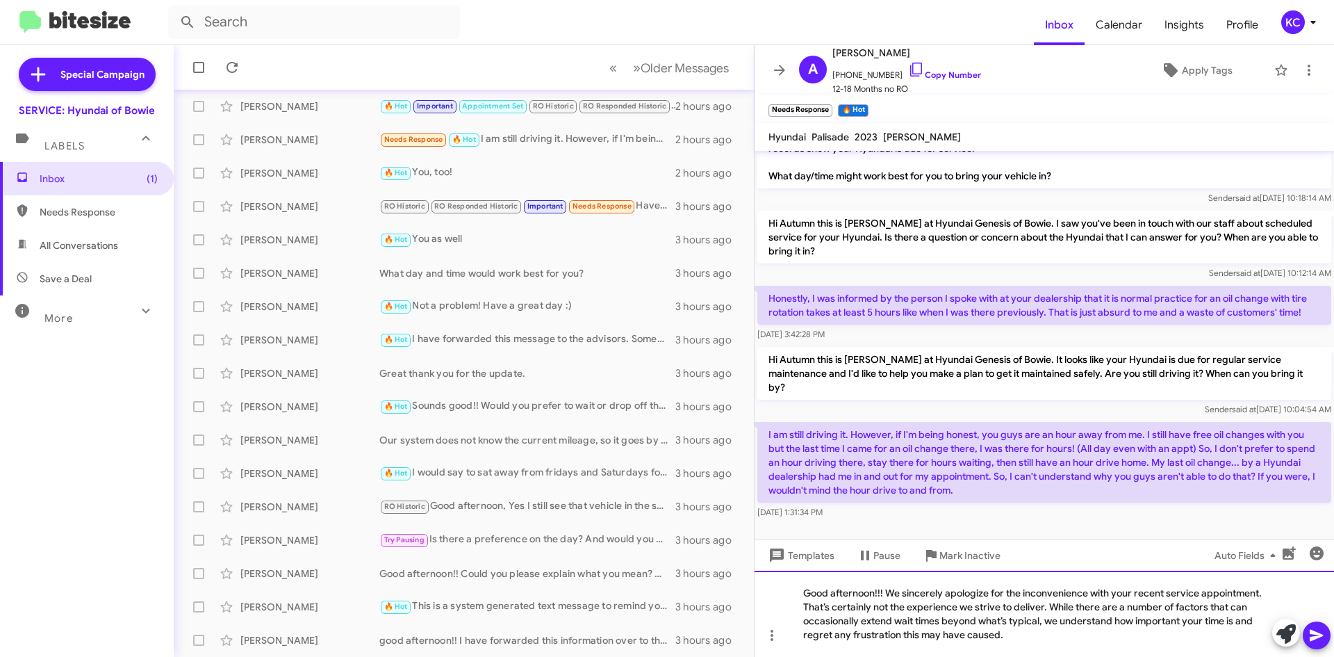
scroll to position [46, 0]
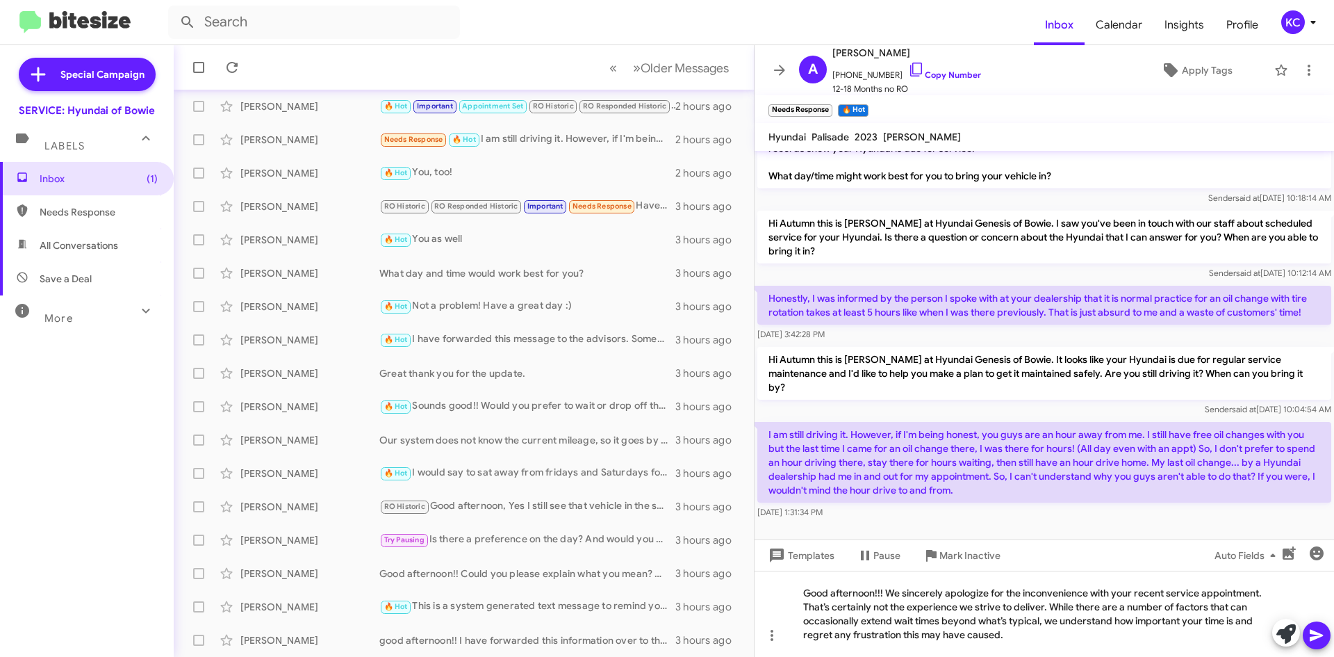
click at [1317, 634] on icon at bounding box center [1316, 636] width 13 height 12
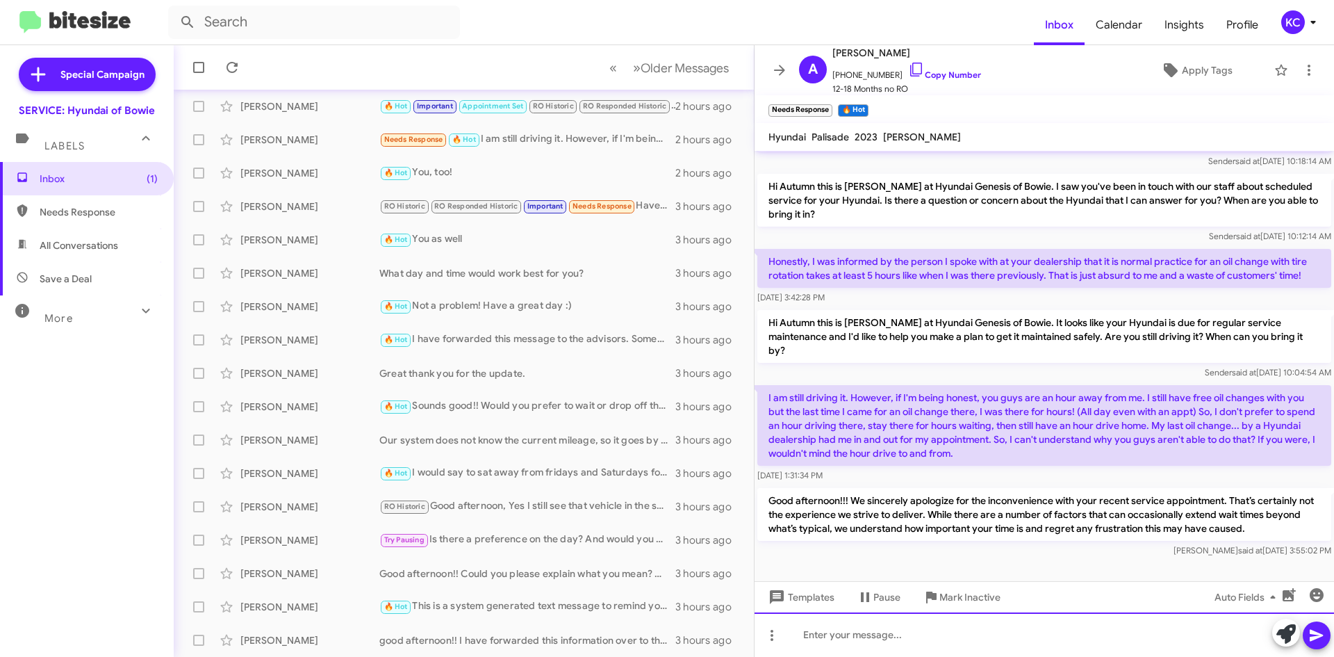
scroll to position [124, 0]
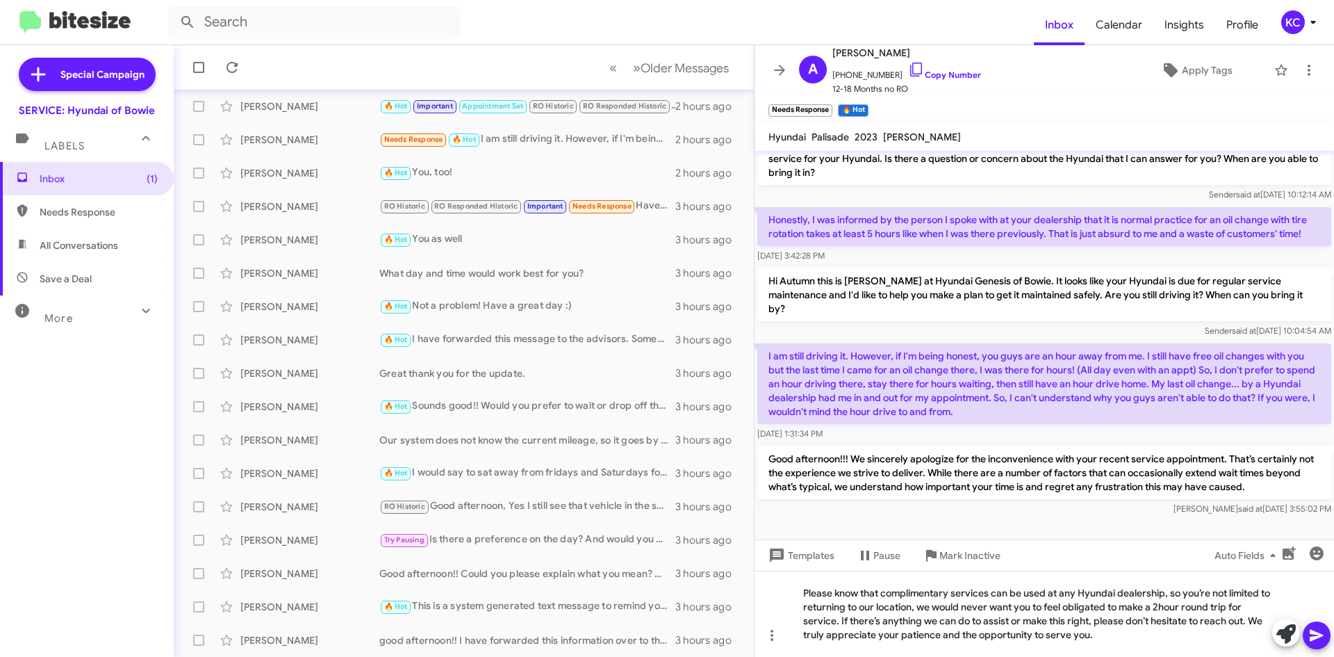
click at [1316, 635] on icon at bounding box center [1316, 635] width 17 height 17
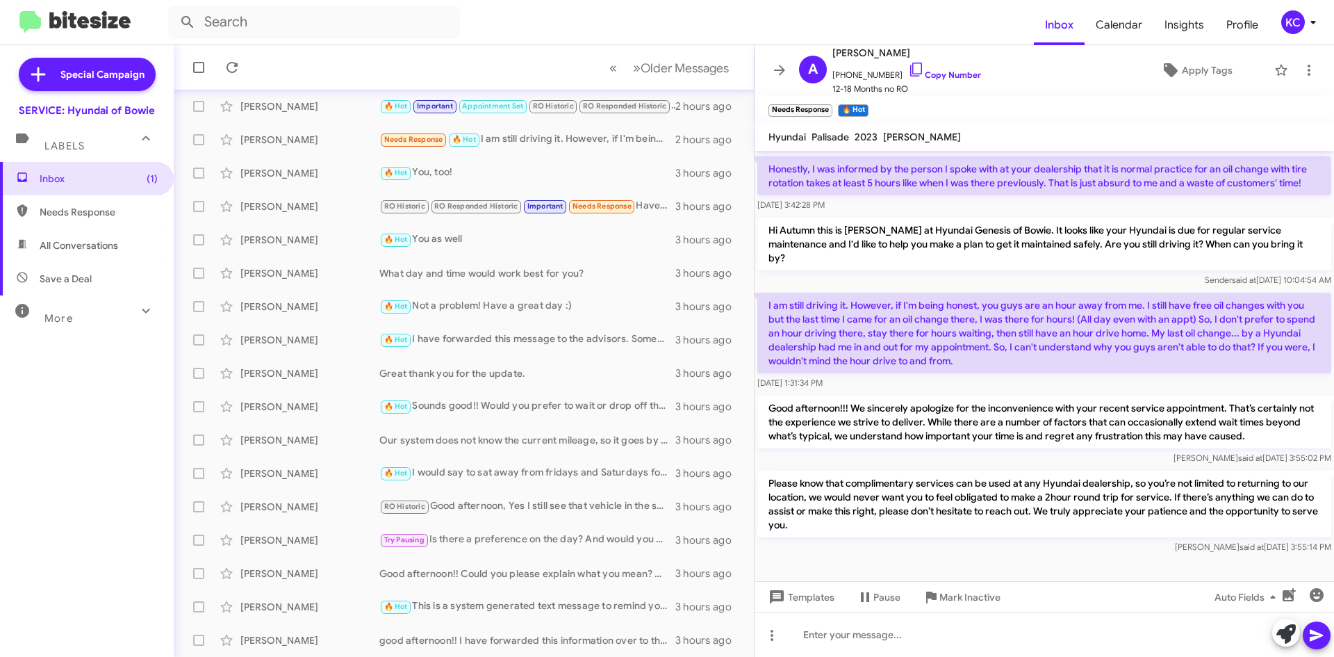
scroll to position [175, 0]
click at [92, 181] on span "Inbox (1)" at bounding box center [99, 179] width 118 height 14
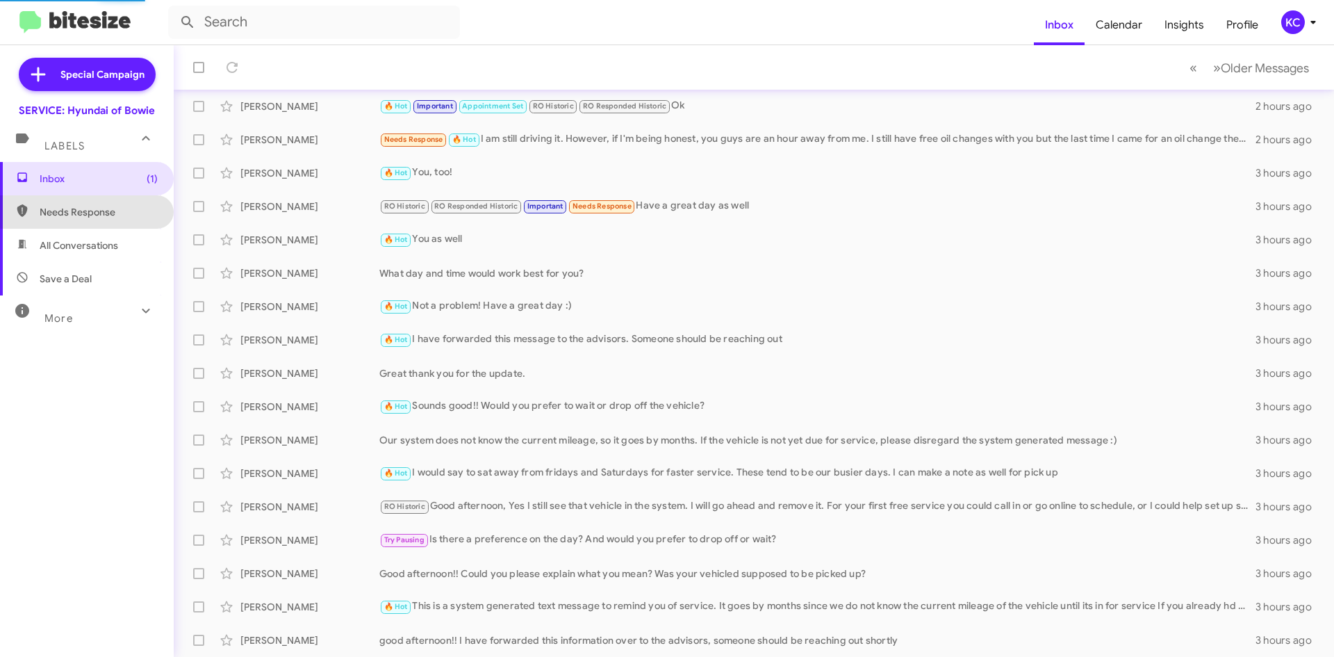
click at [99, 211] on span "Needs Response" at bounding box center [99, 212] width 118 height 14
type input "in:needs-response"
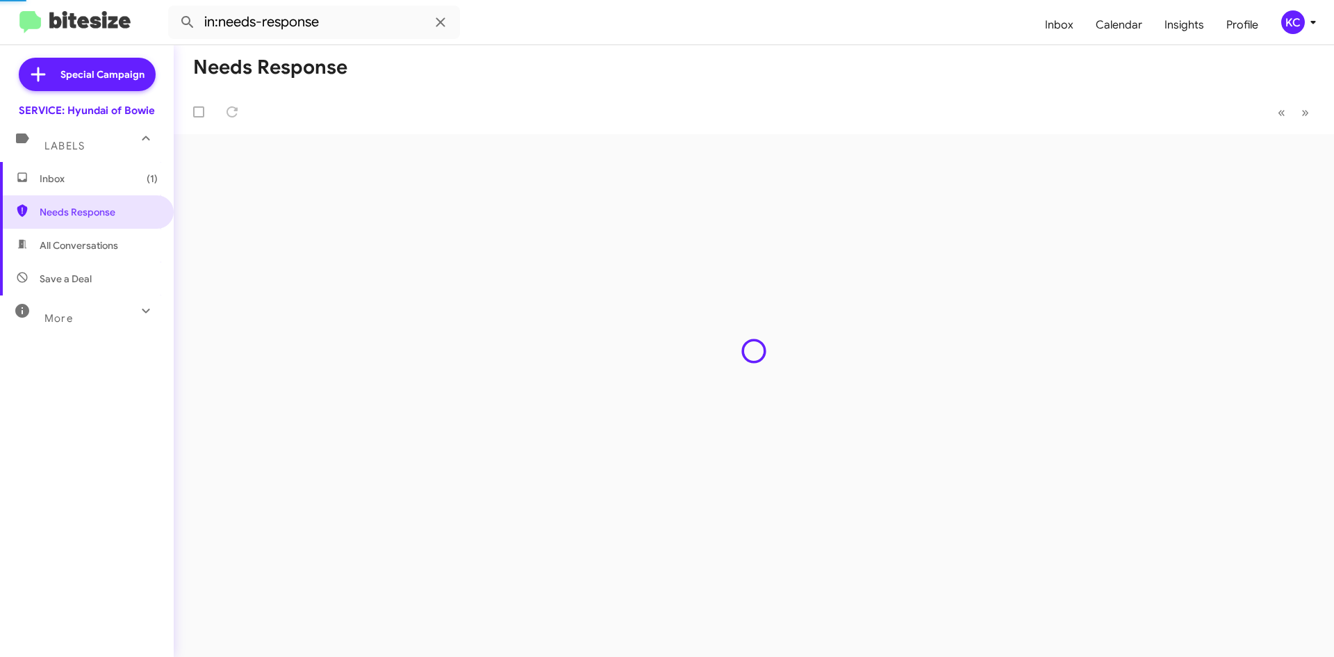
click at [96, 184] on span "Inbox (1)" at bounding box center [99, 179] width 118 height 14
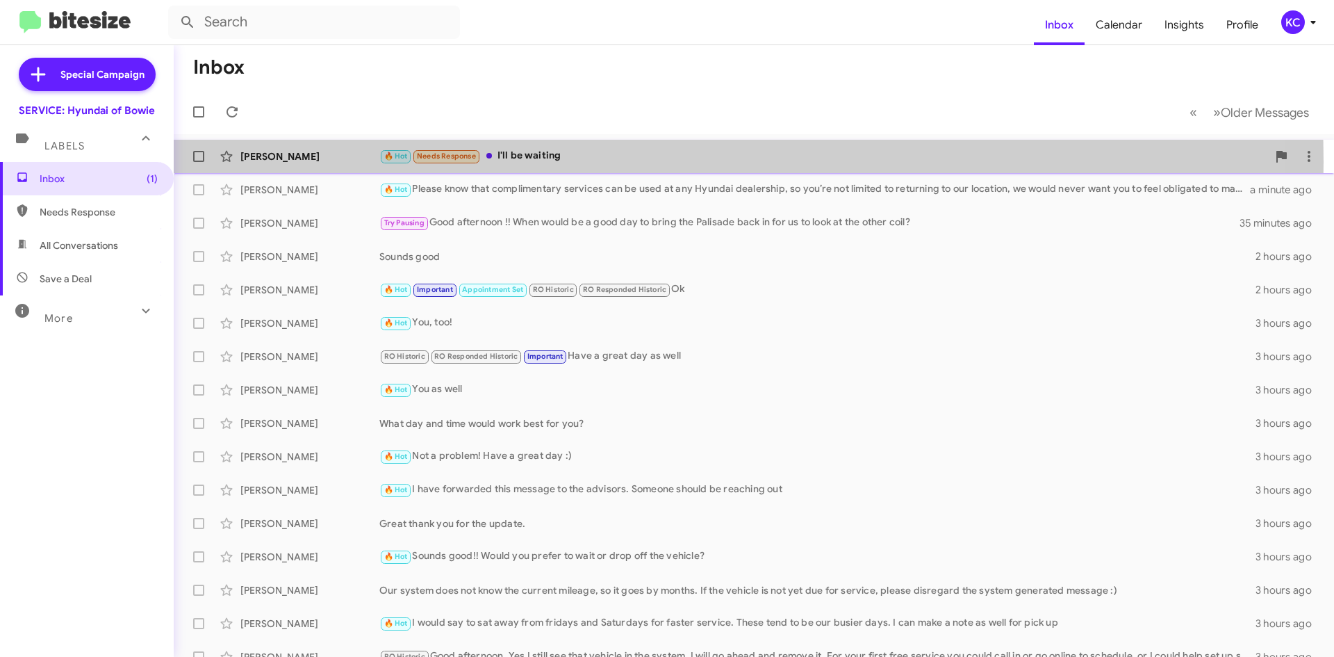
click at [510, 162] on div "🔥 Hot Needs Response I'll be waiting" at bounding box center [823, 156] width 888 height 16
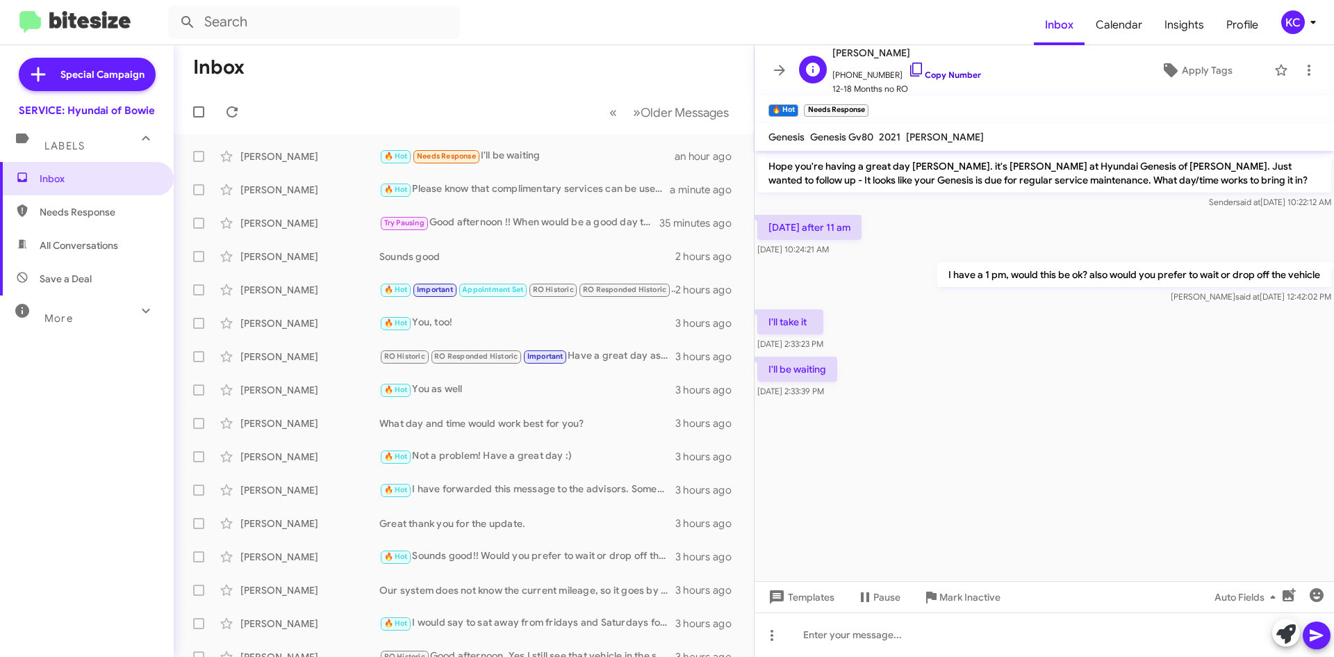
click at [908, 65] on icon at bounding box center [916, 69] width 17 height 17
drag, startPoint x: 1181, startPoint y: 513, endPoint x: 1176, endPoint y: 507, distance: 7.9
click at [1181, 513] on cdk-virtual-scroll-viewport "Hope you're having a great day [PERSON_NAME]. it's [PERSON_NAME] at Hyundai Gen…" at bounding box center [1044, 366] width 579 height 430
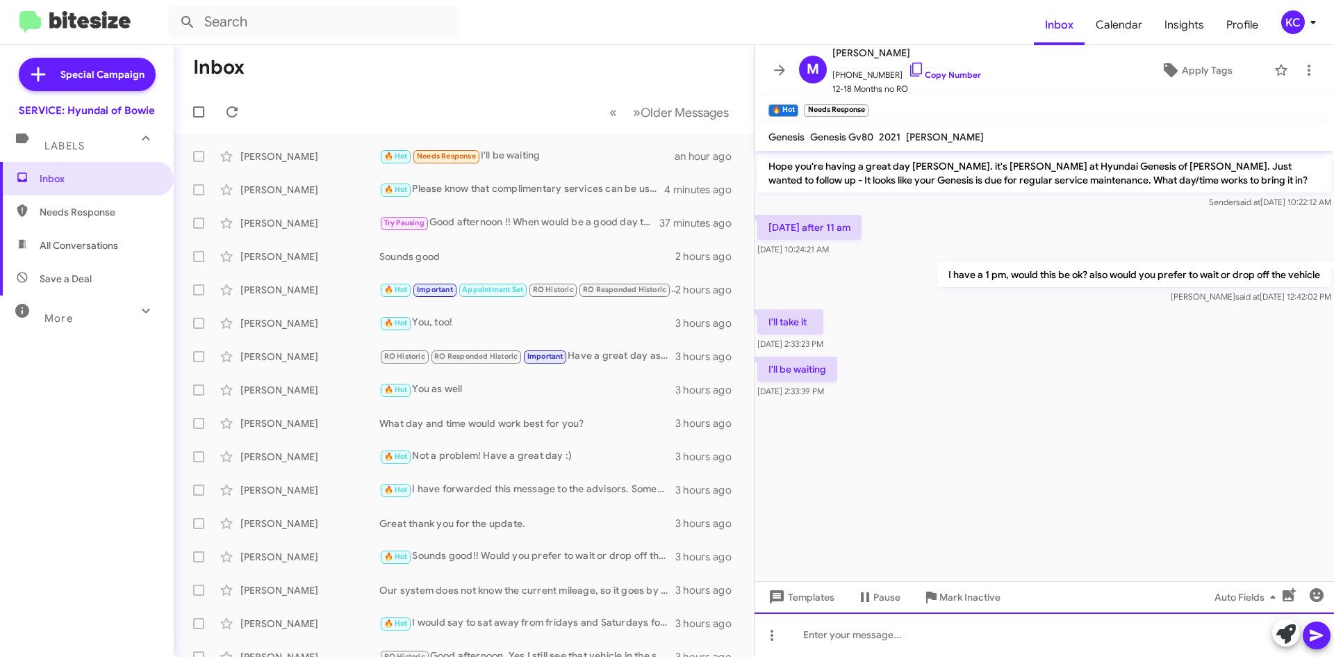
click at [859, 633] on div at bounding box center [1044, 634] width 579 height 44
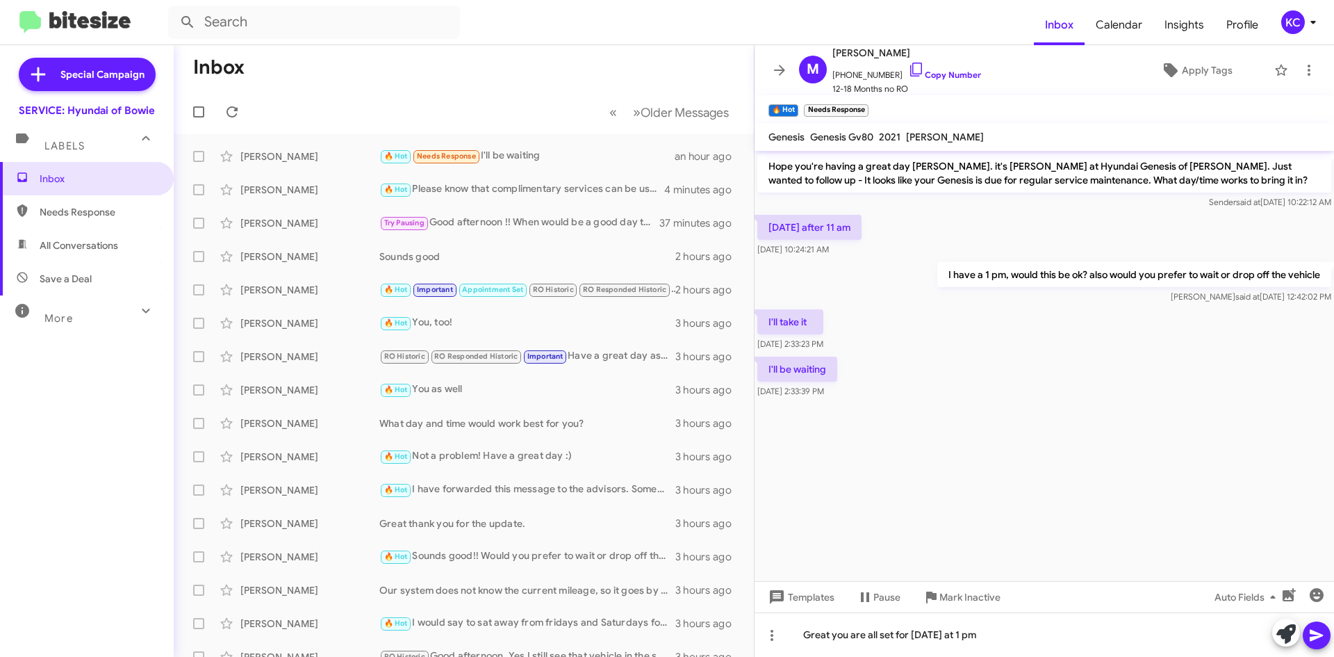
click at [1313, 627] on icon at bounding box center [1316, 635] width 17 height 17
click at [226, 106] on icon at bounding box center [232, 112] width 17 height 17
click at [223, 111] on span at bounding box center [232, 112] width 28 height 17
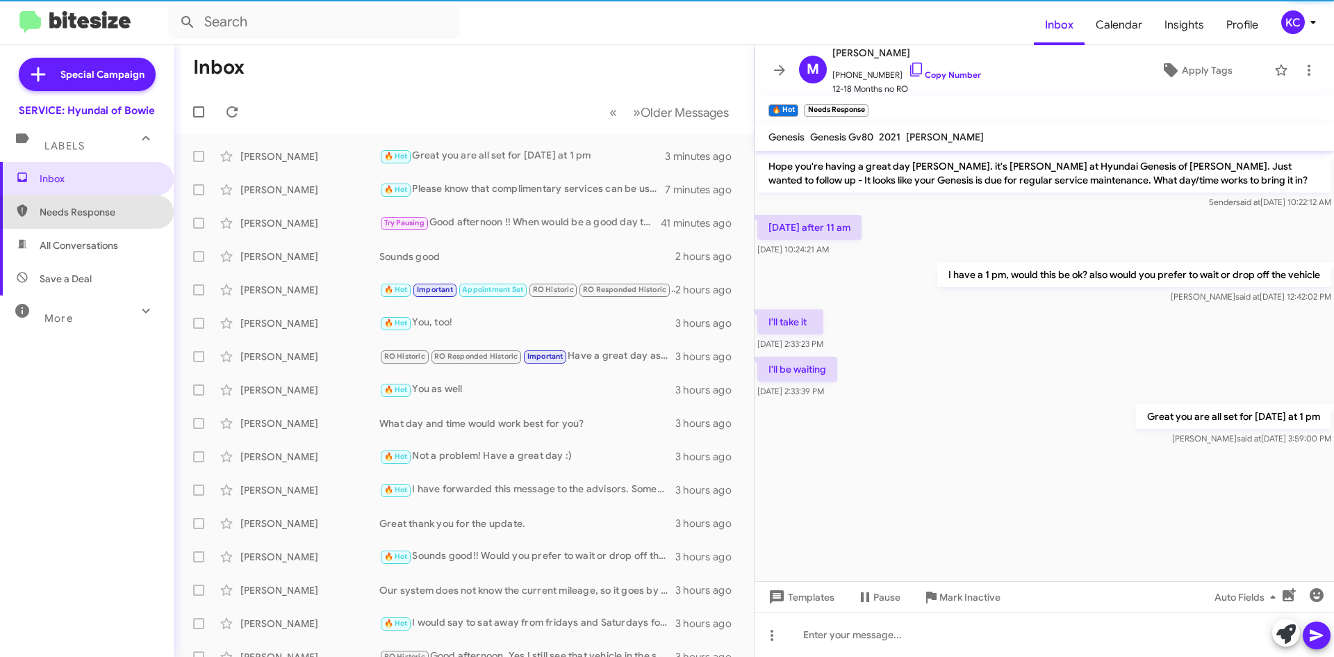
click at [97, 209] on span "Needs Response" at bounding box center [99, 212] width 118 height 14
type input "in:needs-response"
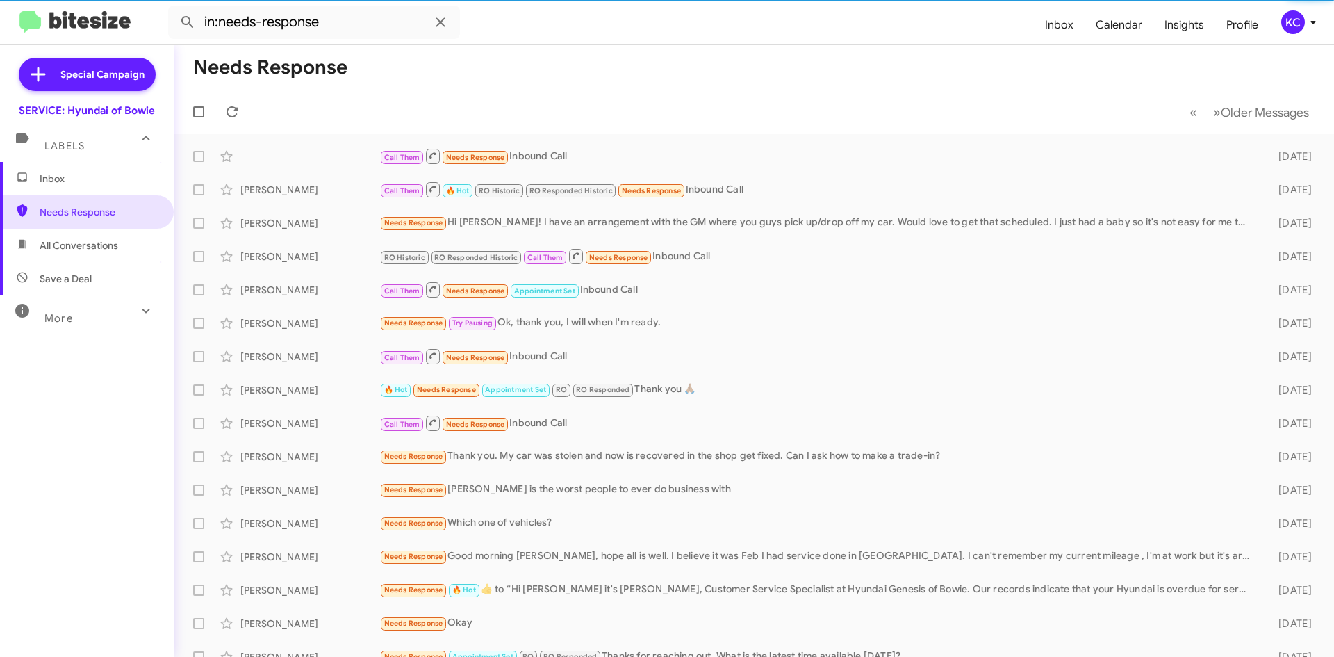
click at [87, 180] on span "Inbox" at bounding box center [99, 179] width 118 height 14
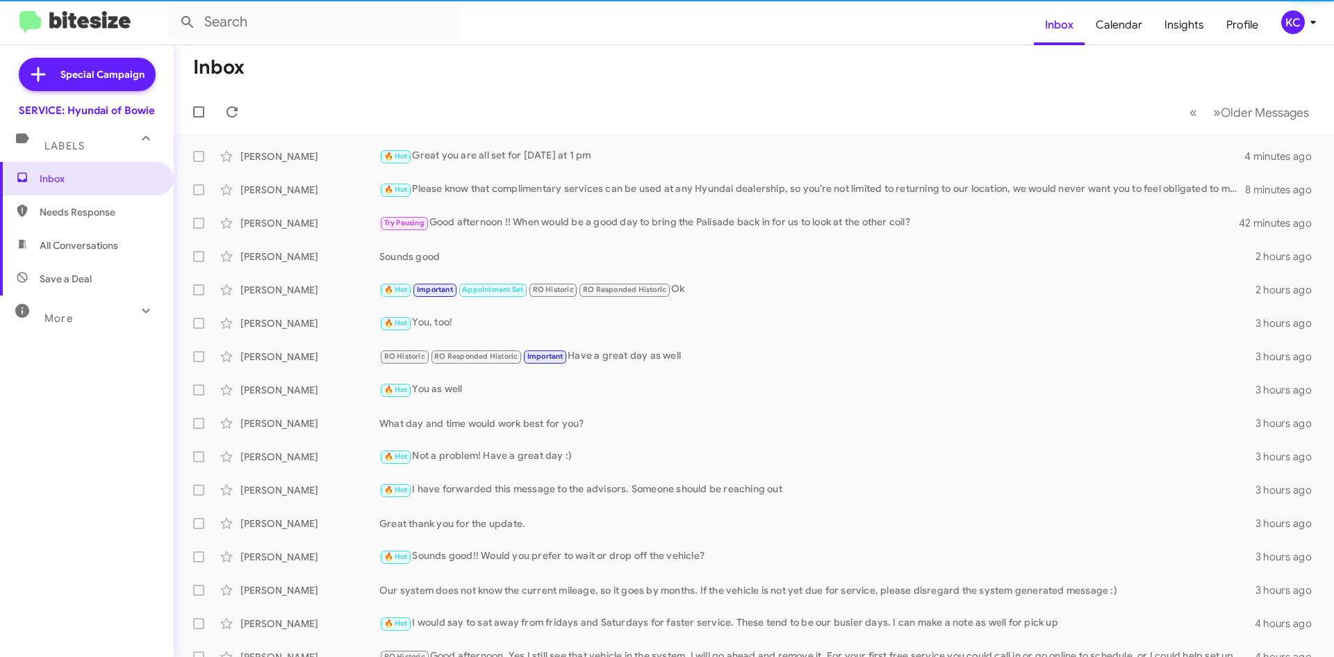
click at [106, 214] on span "Needs Response" at bounding box center [99, 212] width 118 height 14
type input "in:needs-response"
